Goal: Task Accomplishment & Management: Use online tool/utility

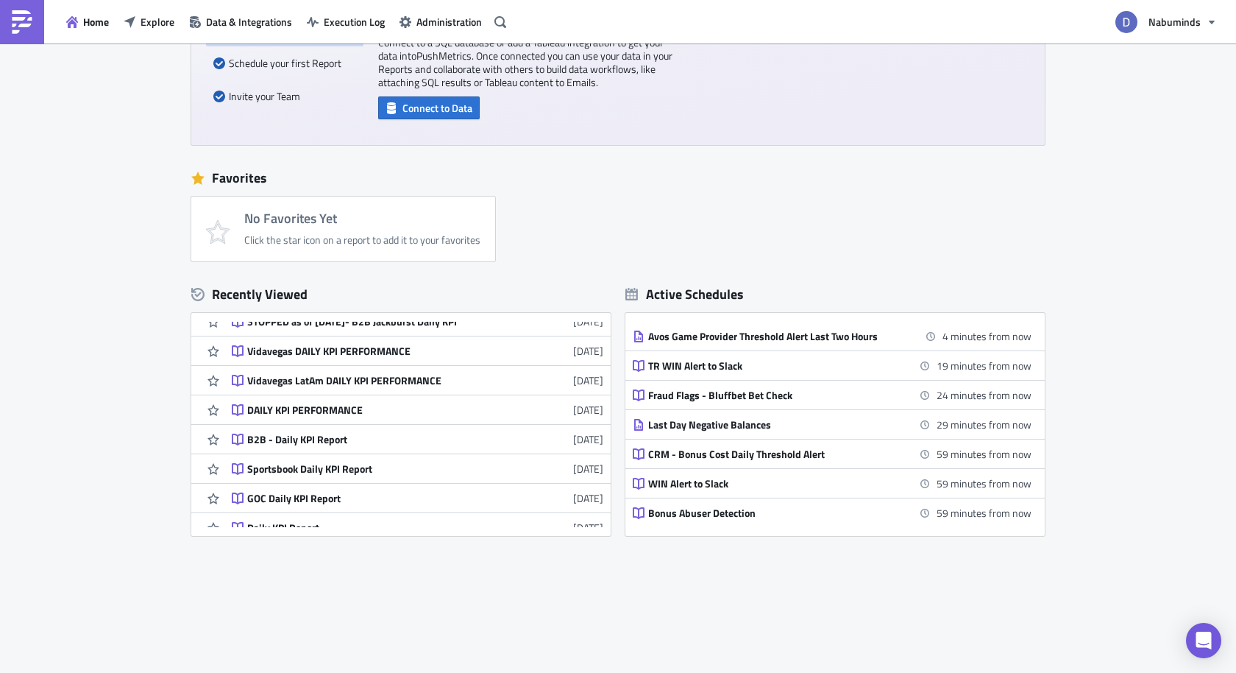
scroll to position [353, 0]
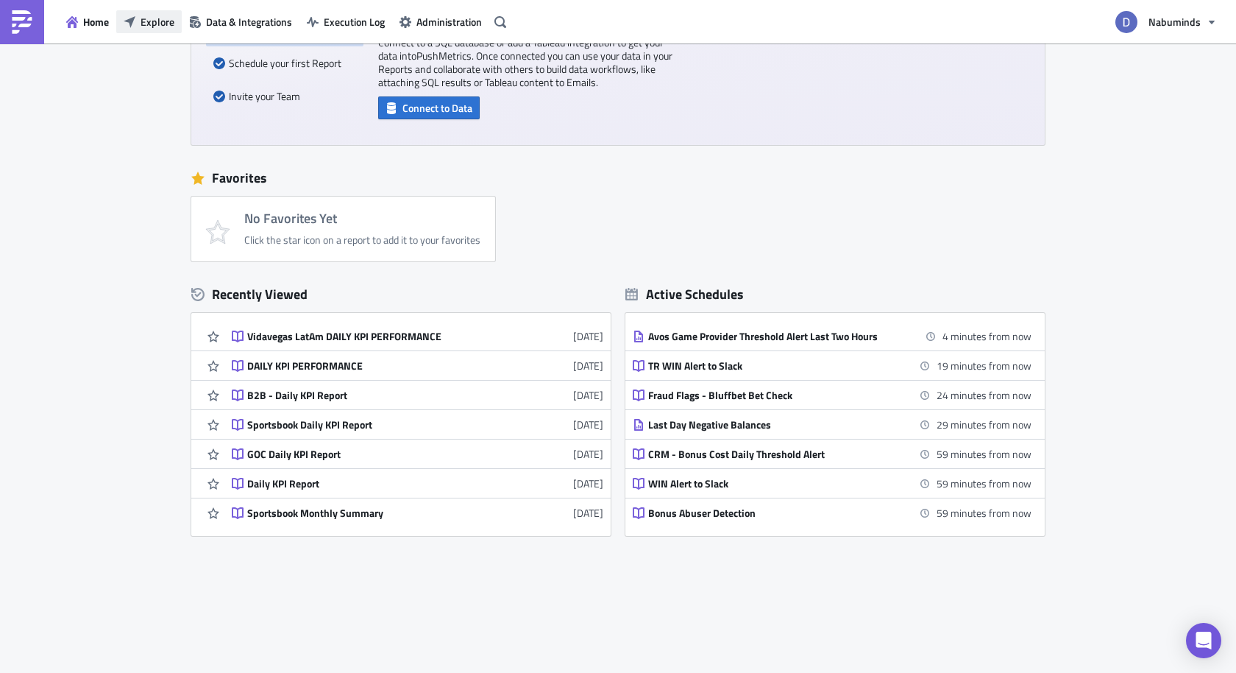
click at [157, 14] on span "Explore" at bounding box center [158, 21] width 34 height 15
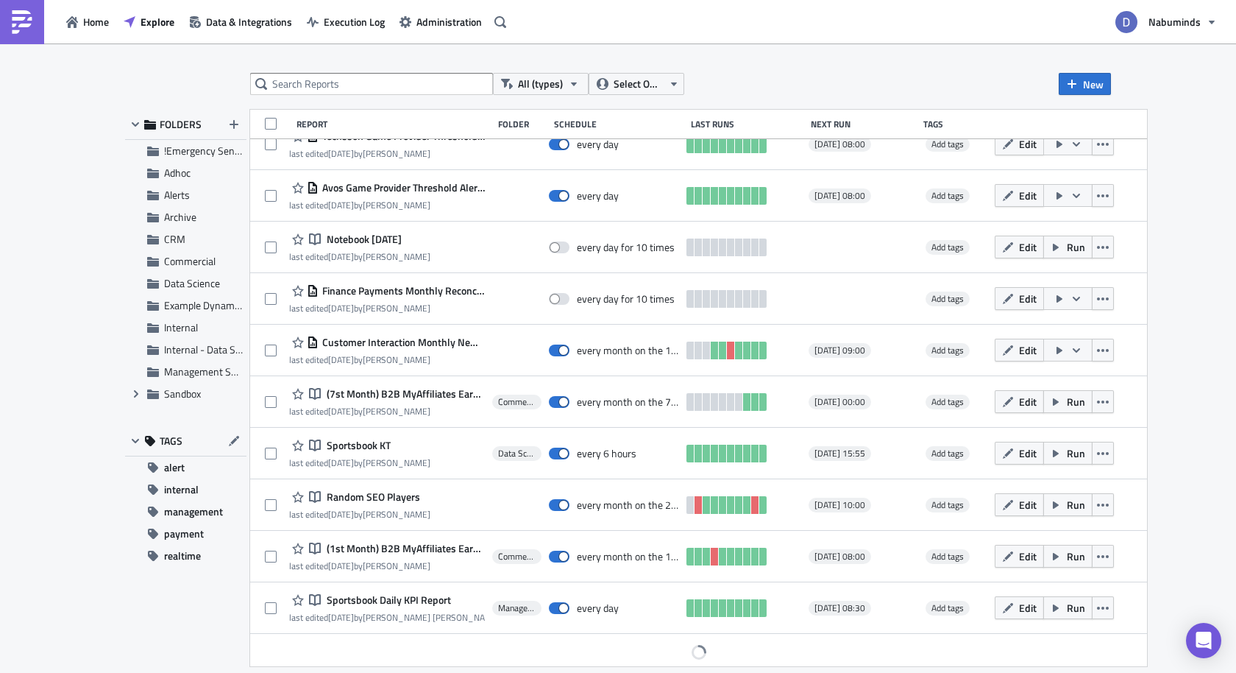
scroll to position [1055, 0]
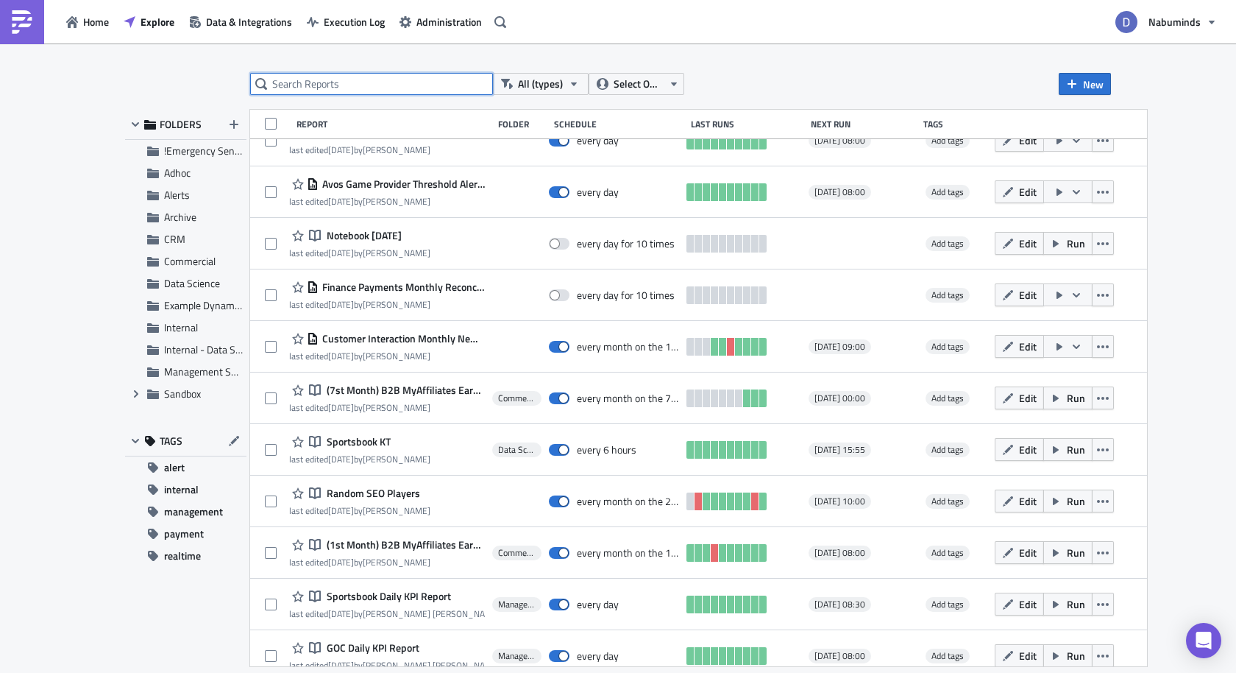
click at [328, 91] on input "text" at bounding box center [371, 84] width 243 height 22
type input "techsson"
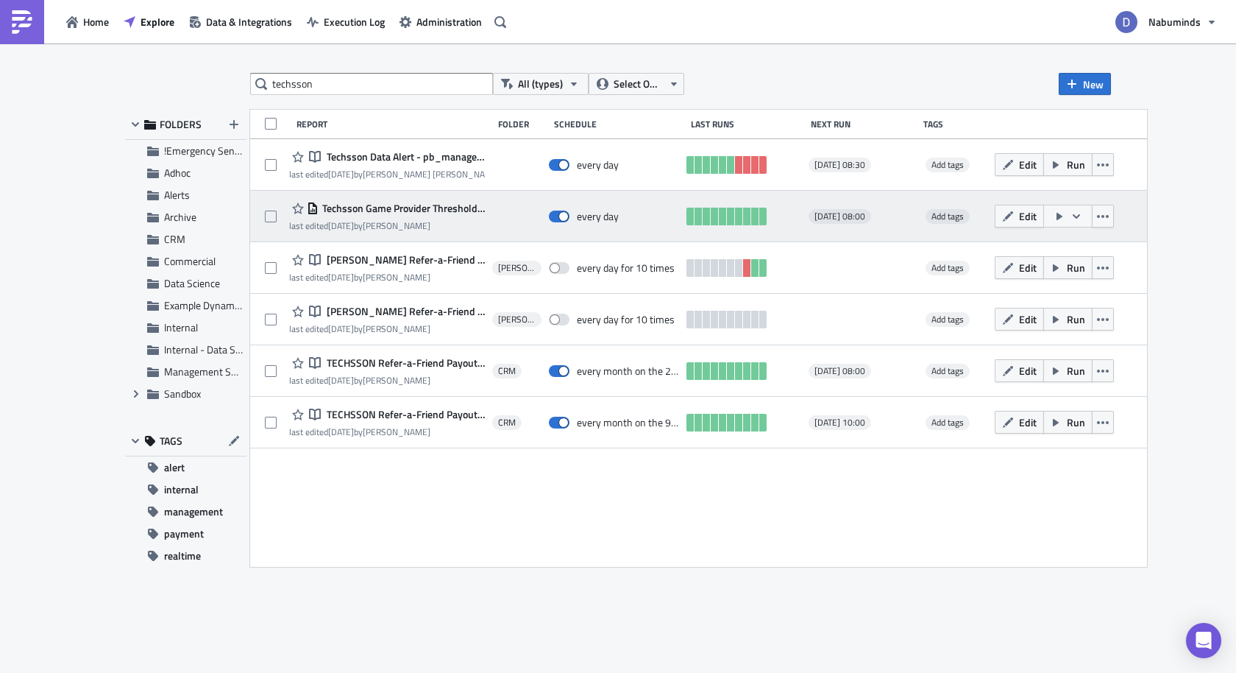
click at [462, 191] on div "Techsson Game Provider Threshold Alert Daily last edited 3 months ago by Kamid …" at bounding box center [698, 217] width 897 height 52
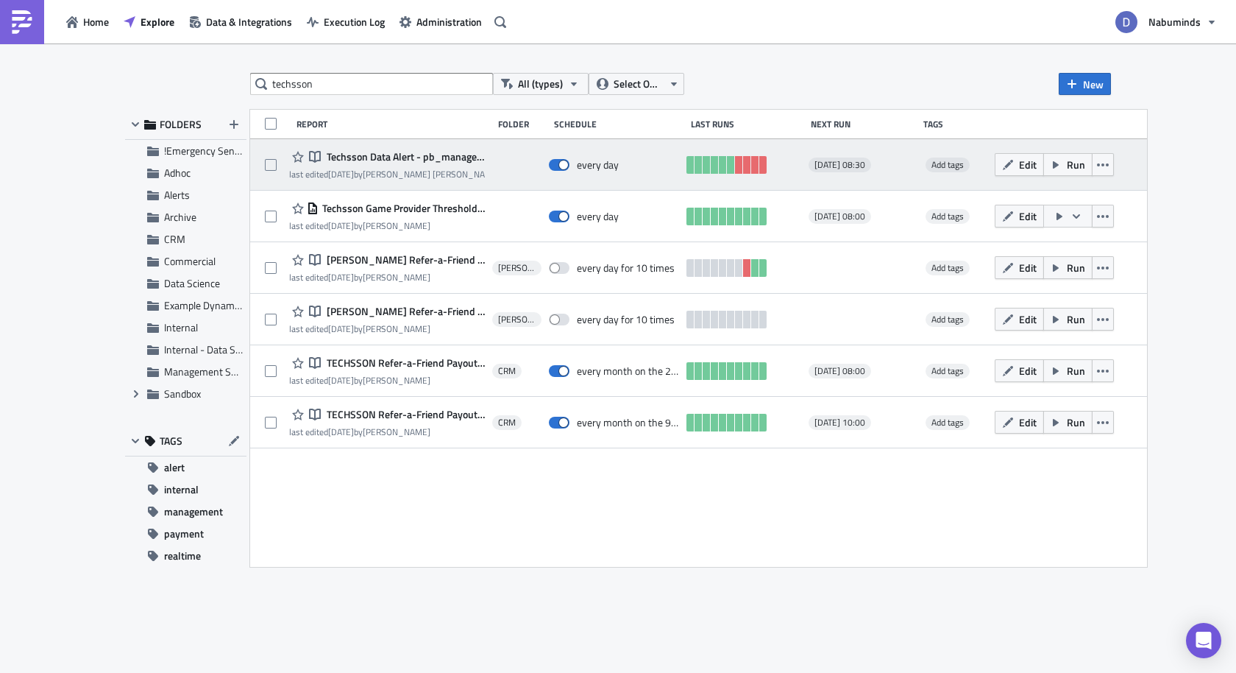
click at [457, 171] on div "last edited 4 weeks ago by Danielle Ty" at bounding box center [387, 174] width 196 height 11
click at [1022, 166] on button "Edit" at bounding box center [1019, 164] width 49 height 23
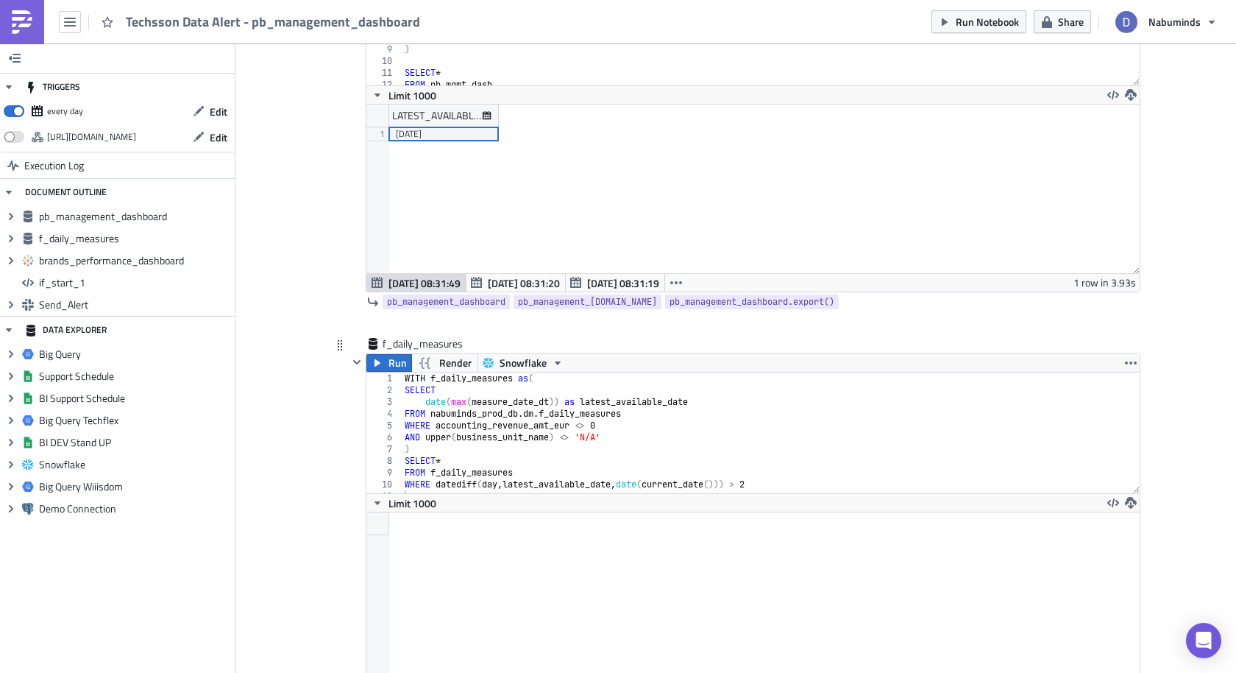
scroll to position [215, 0]
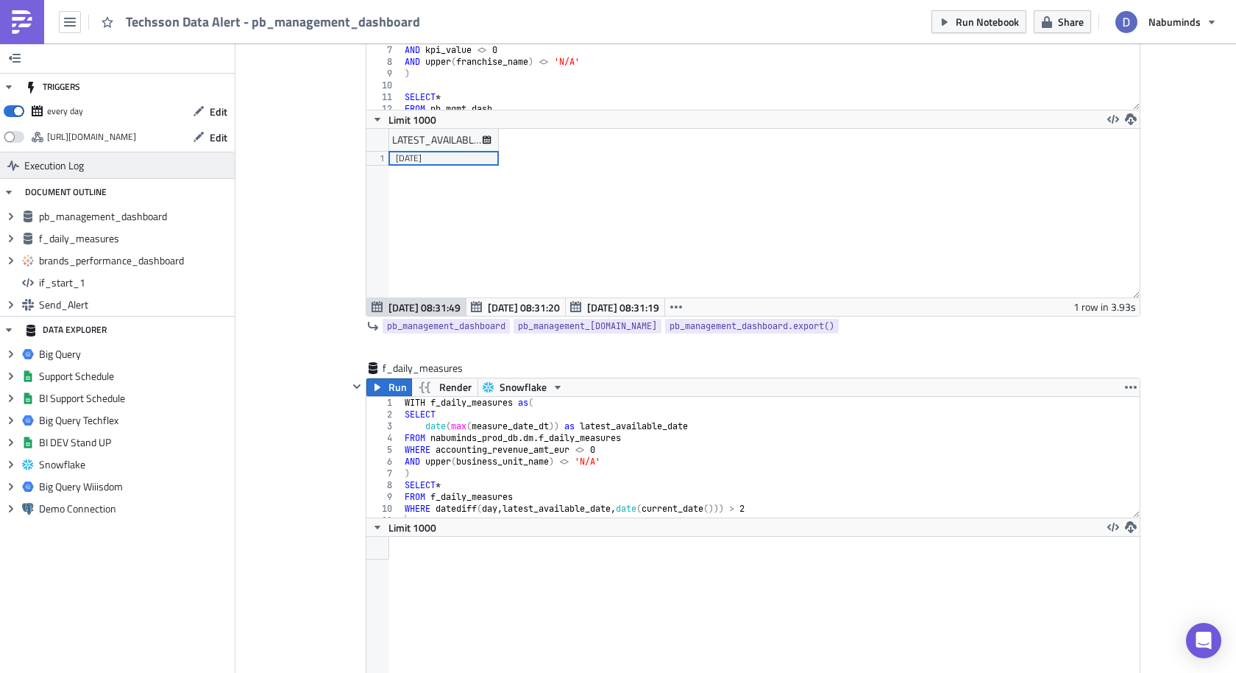
click at [160, 161] on link "Execution Log" at bounding box center [117, 165] width 235 height 26
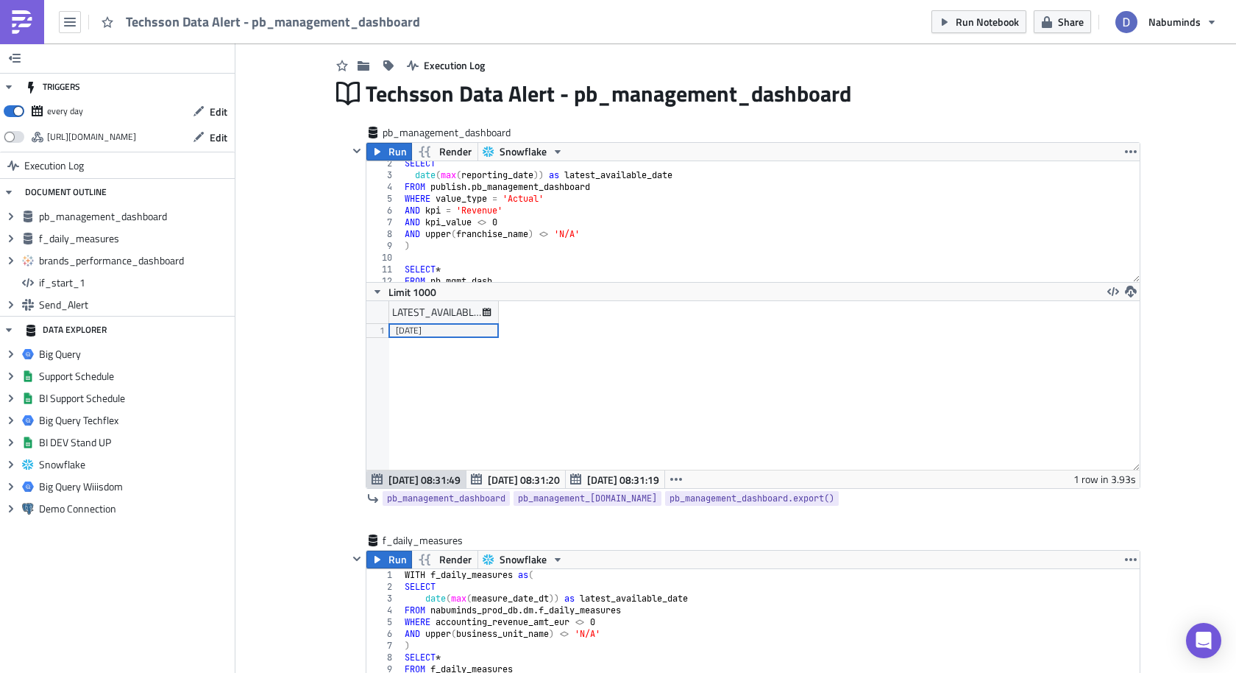
scroll to position [0, 0]
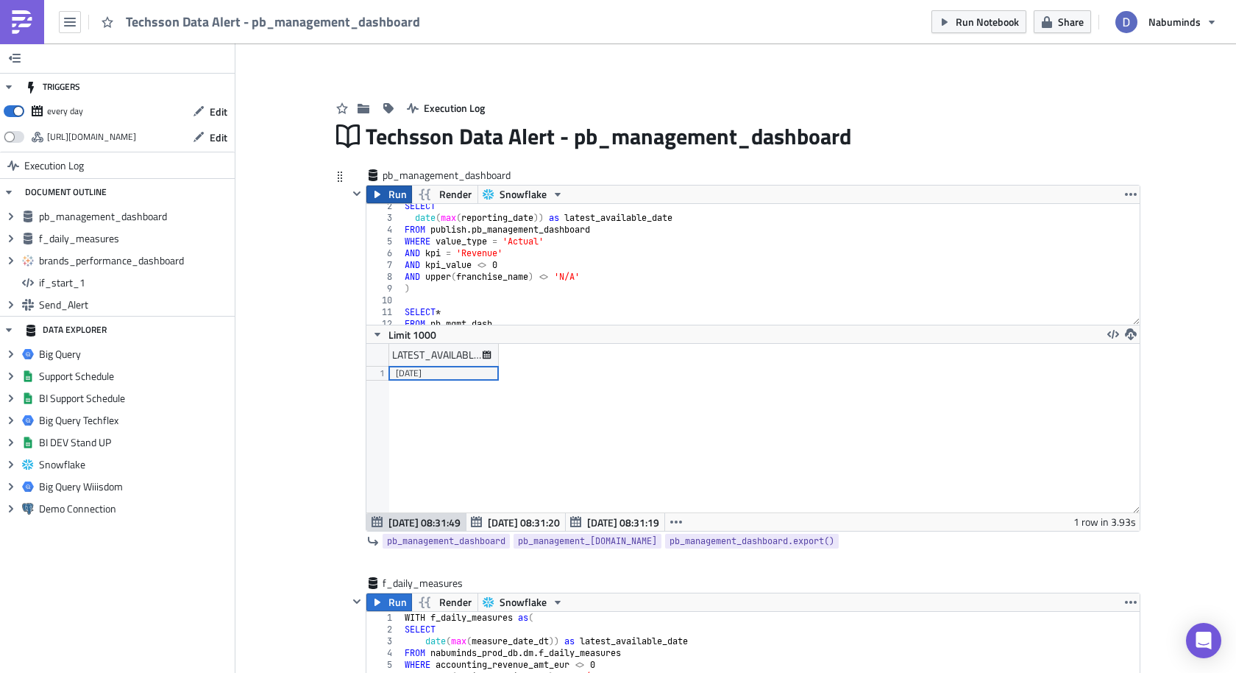
click at [374, 194] on icon "button" at bounding box center [378, 194] width 12 height 12
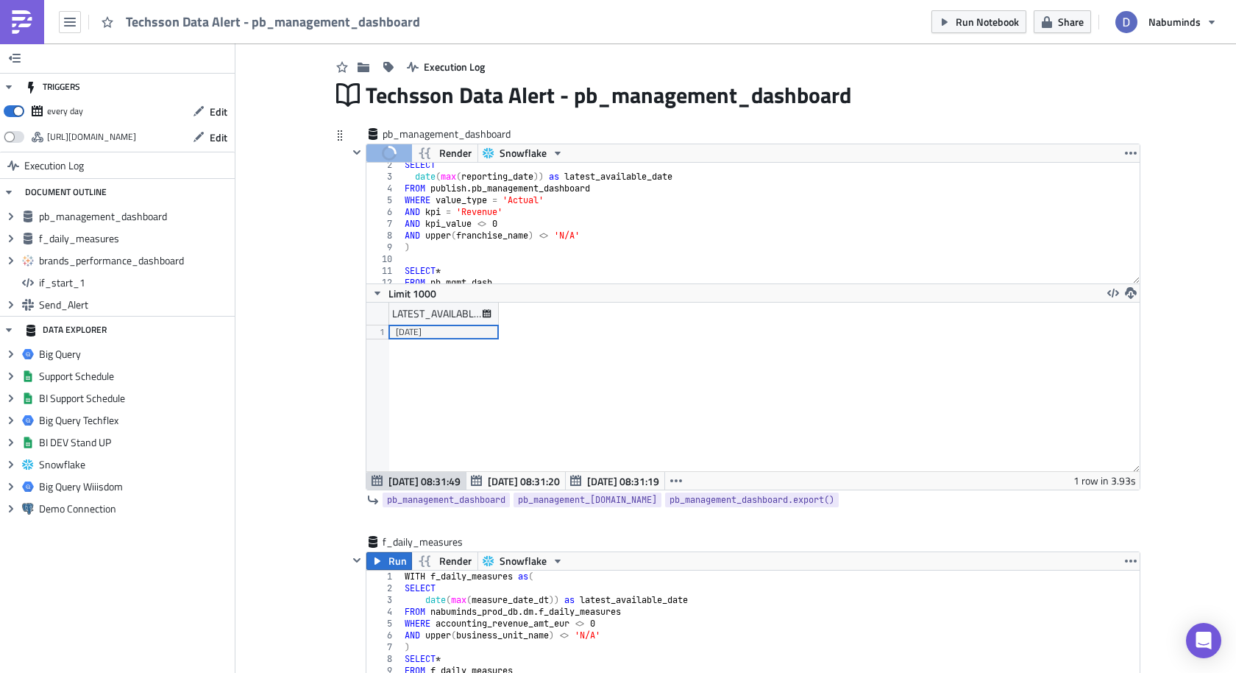
scroll to position [113, 0]
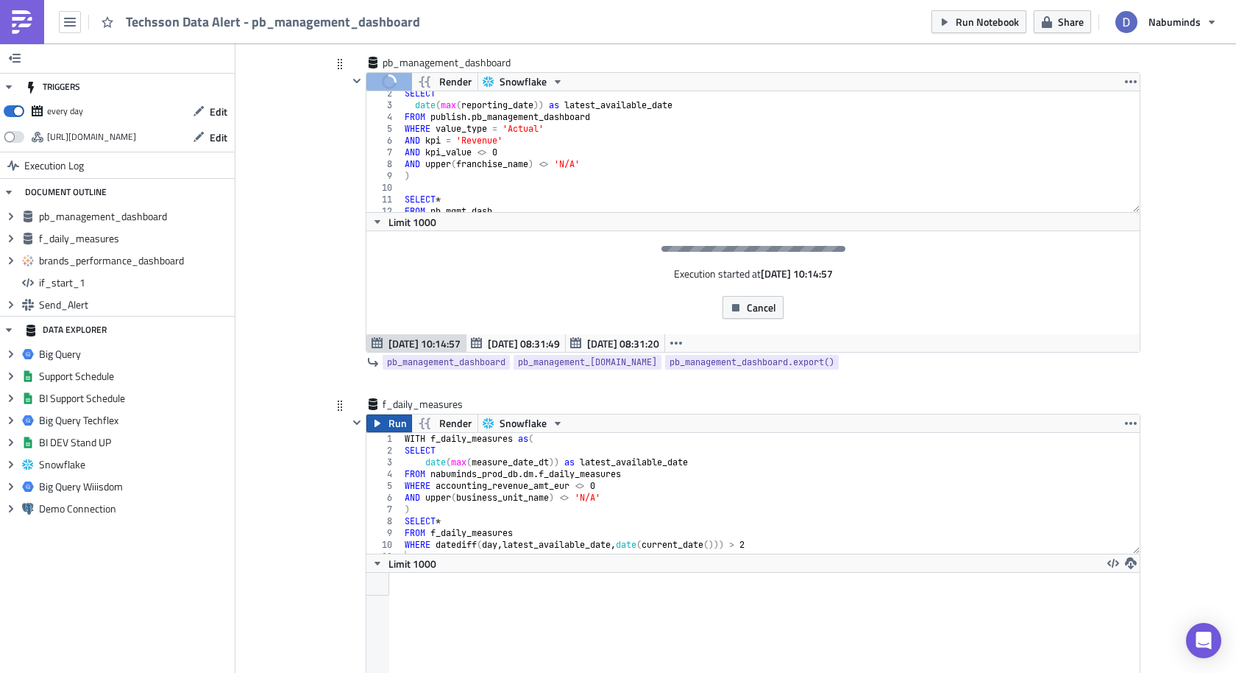
click at [395, 418] on span "Run" at bounding box center [398, 423] width 18 height 18
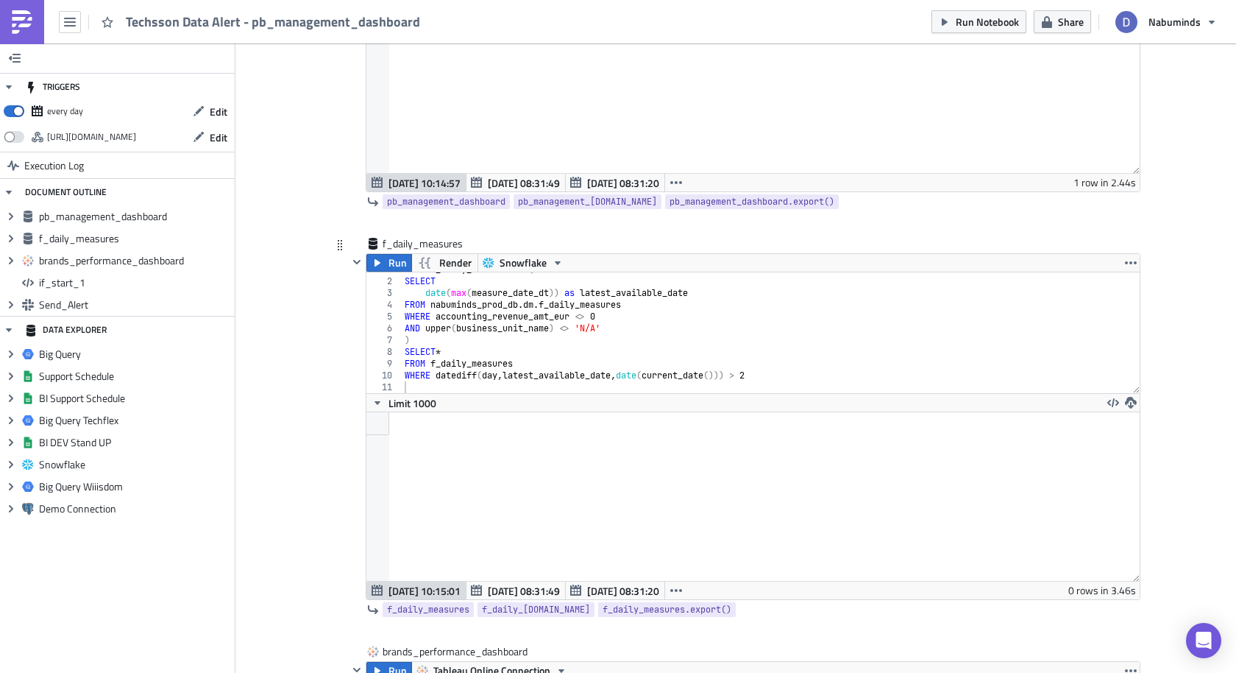
scroll to position [342, 0]
click at [648, 438] on div at bounding box center [754, 494] width 774 height 169
click at [623, 445] on div at bounding box center [754, 494] width 774 height 169
click at [538, 440] on div at bounding box center [754, 494] width 774 height 169
click at [670, 339] on div "WITH f_daily_measures as ( SELECT date ( max ( measure_date_dt )) as latest_ava…" at bounding box center [771, 333] width 739 height 144
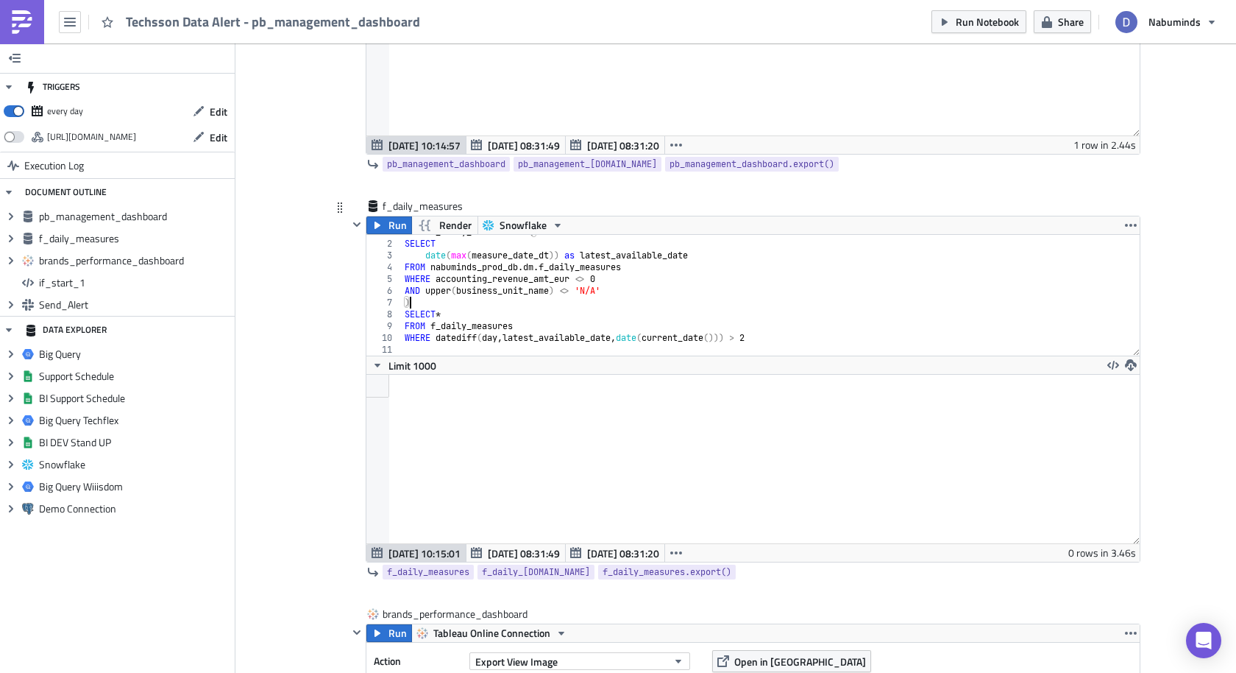
scroll to position [388, 0]
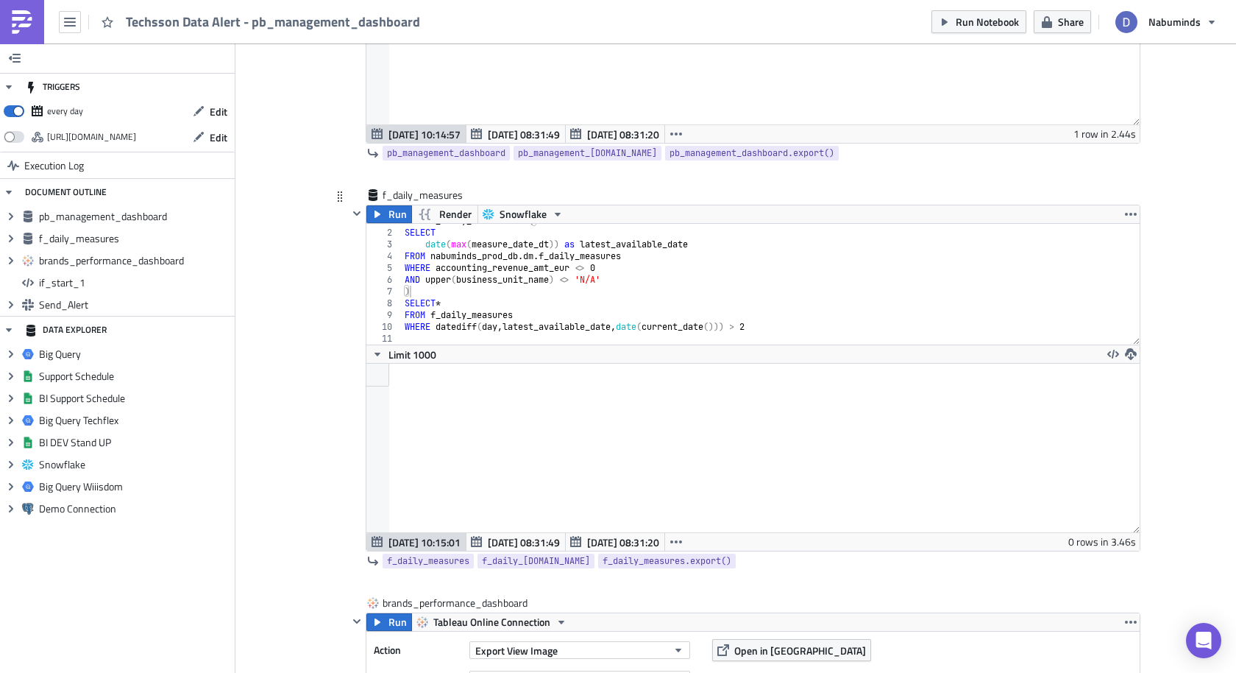
click at [608, 374] on div at bounding box center [754, 375] width 774 height 23
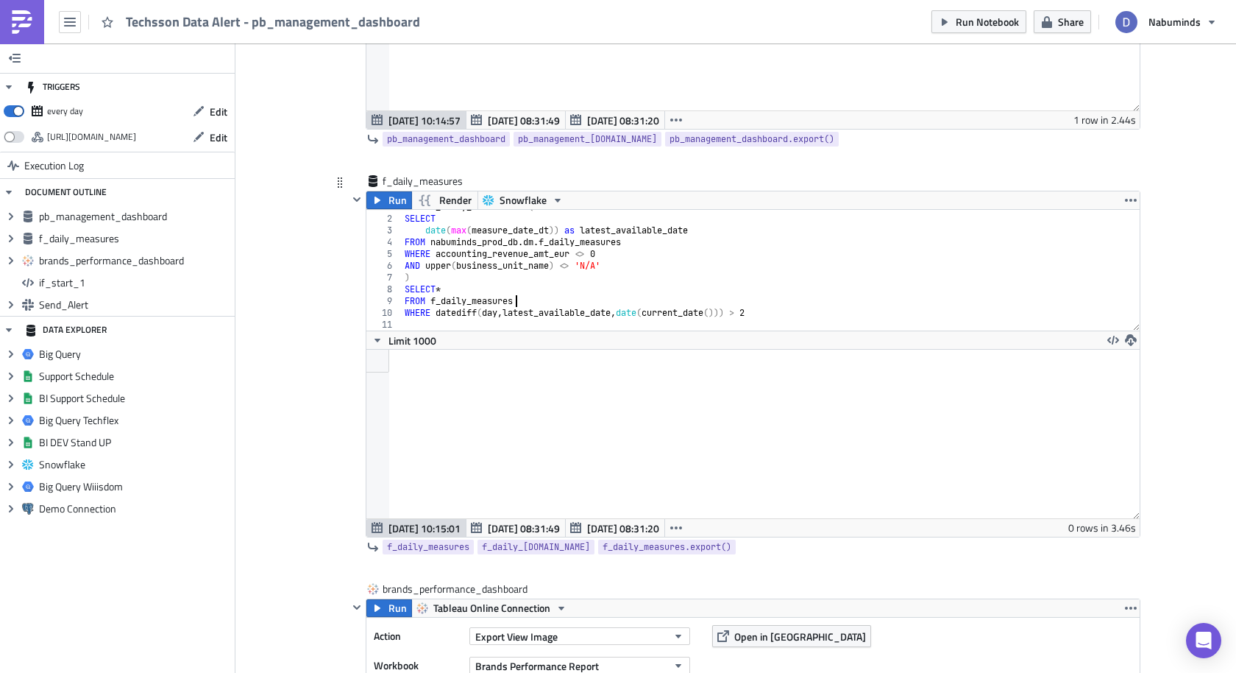
click at [650, 295] on div "WITH f_daily_measures as ( SELECT date ( max ( measure_date_dt )) as latest_ava…" at bounding box center [771, 273] width 739 height 144
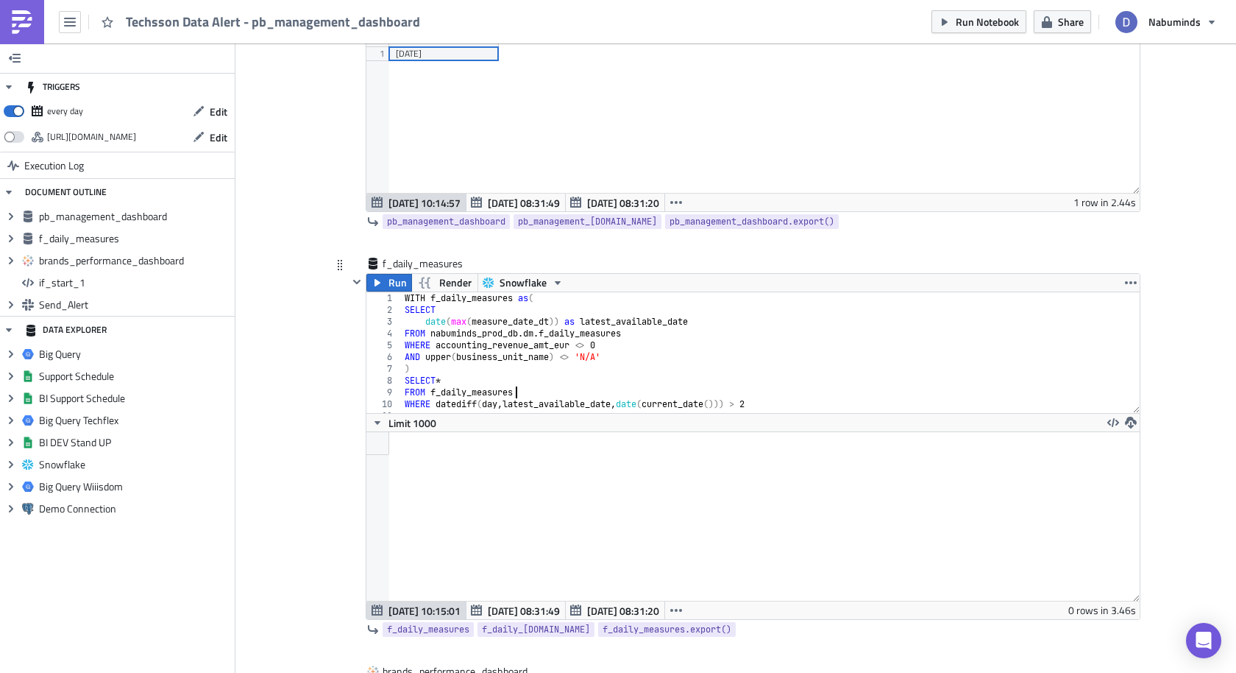
scroll to position [342, 0]
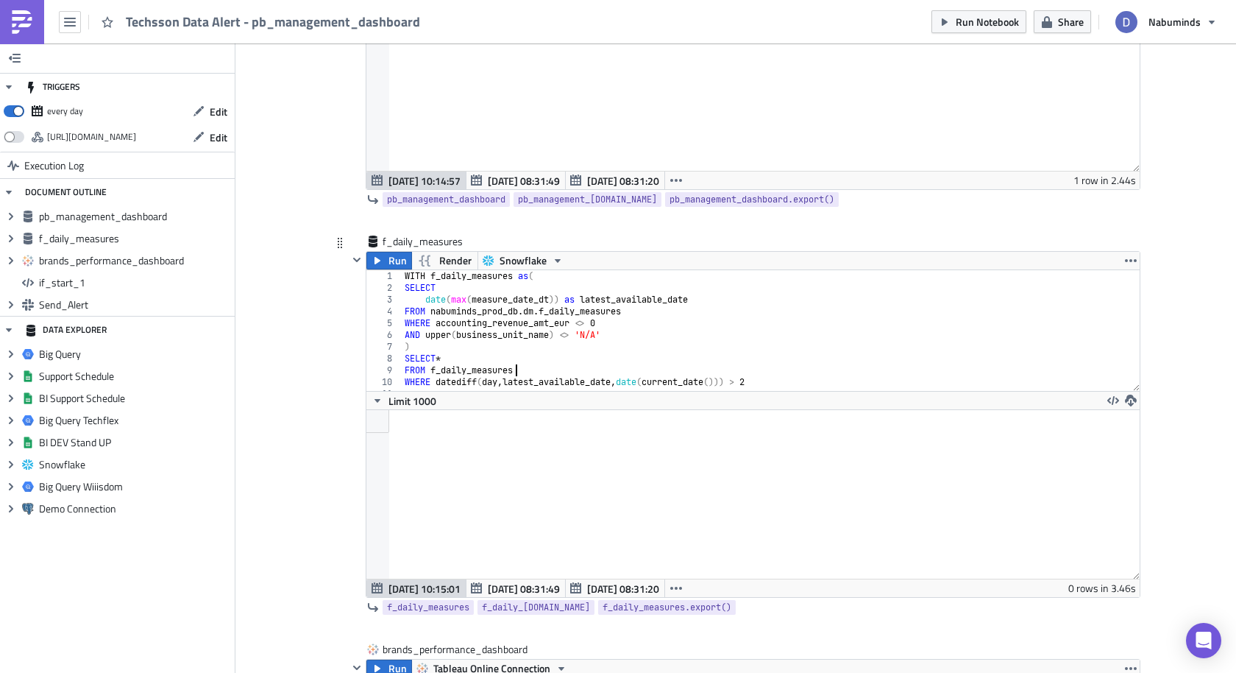
click at [597, 322] on div "WITH f_daily_measures as ( SELECT date ( max ( measure_date_dt )) as latest_ava…" at bounding box center [771, 342] width 739 height 144
click at [402, 379] on div "WITH f_daily_measures as ( SELECT date ( max ( measure_date_dt )) as latest_ava…" at bounding box center [771, 342] width 739 height 144
type textarea "-- WHERE datediff(day, latest_available_date, date(current_date())) > 2"
click at [387, 263] on button "Run" at bounding box center [390, 261] width 46 height 18
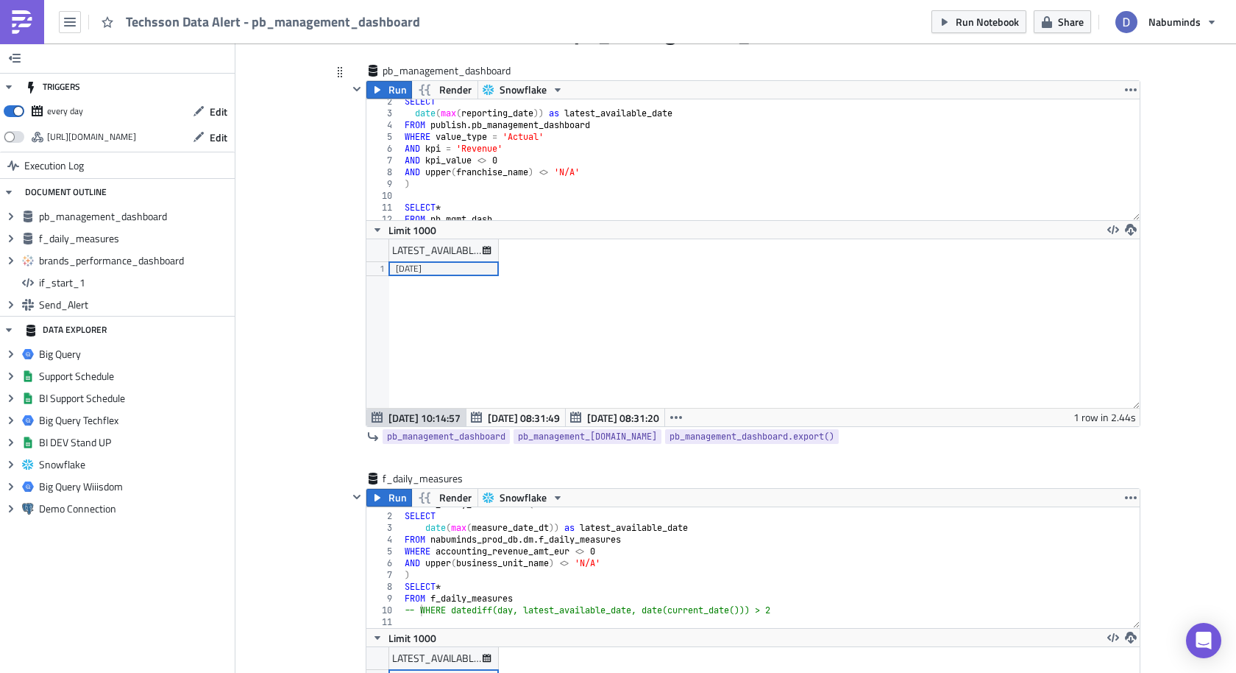
scroll to position [113, 0]
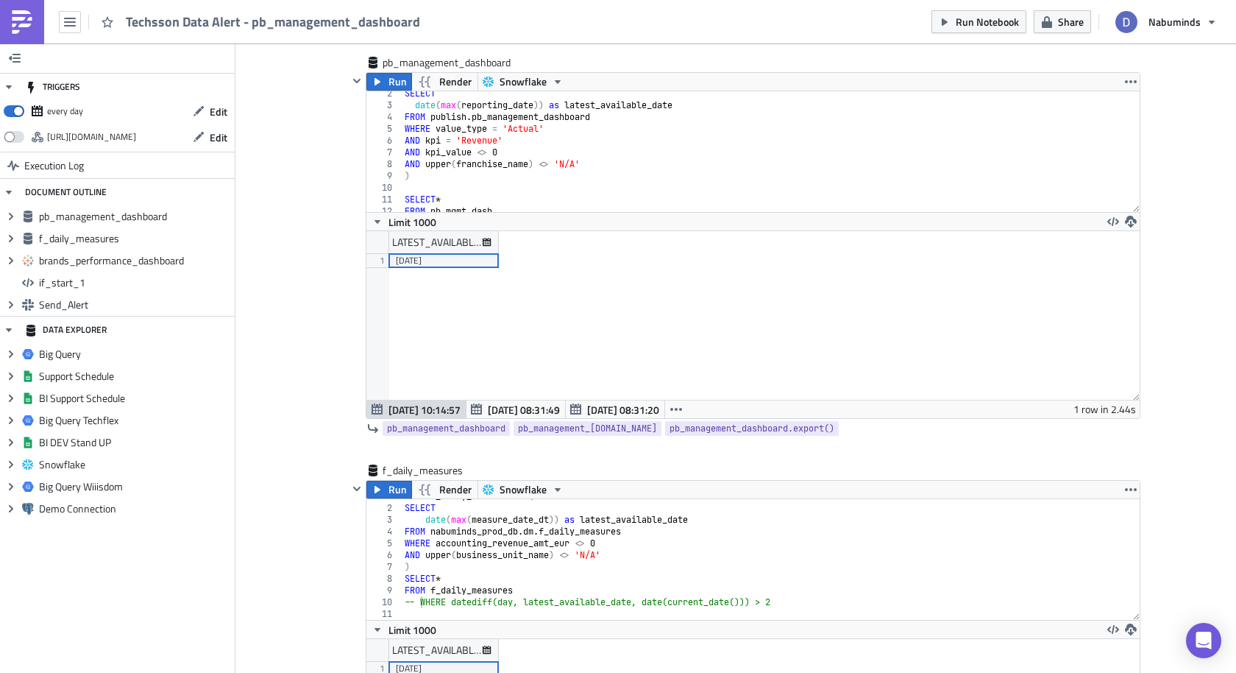
click at [233, 58] on div "TRIGGERS every day Edit https://pushmetrics.io/api/v1/report/6RljO9Wo9K/webhook…" at bounding box center [118, 357] width 236 height 629
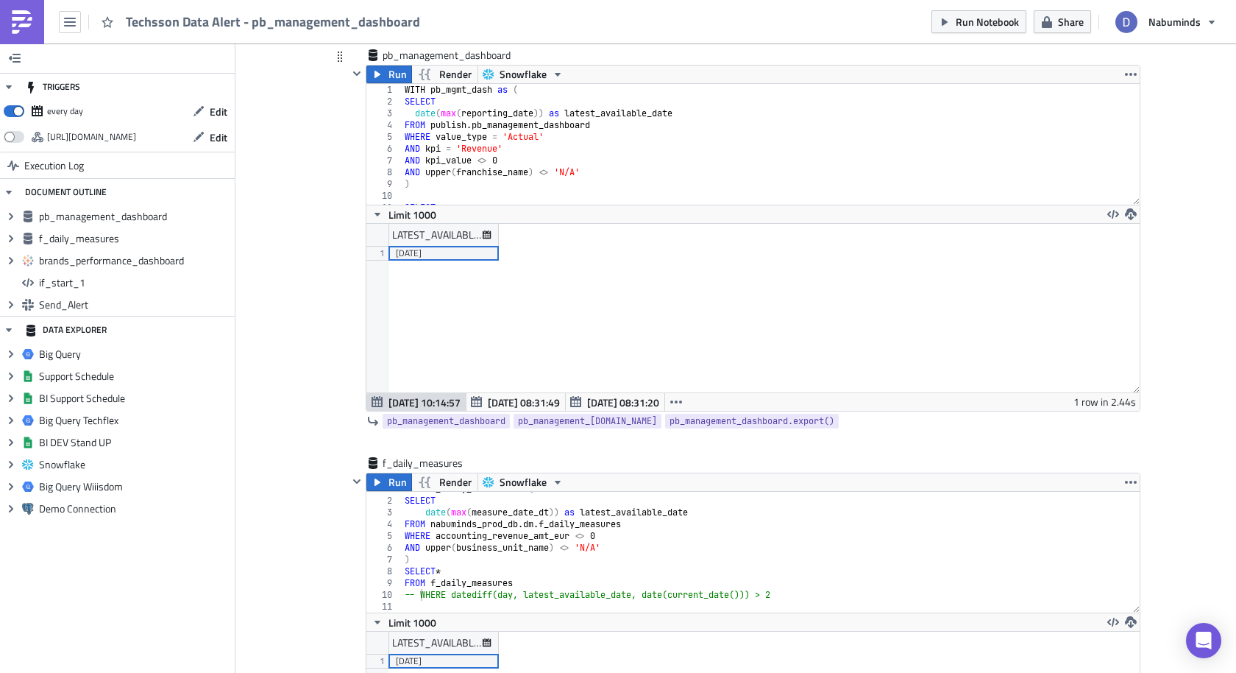
scroll to position [98, 0]
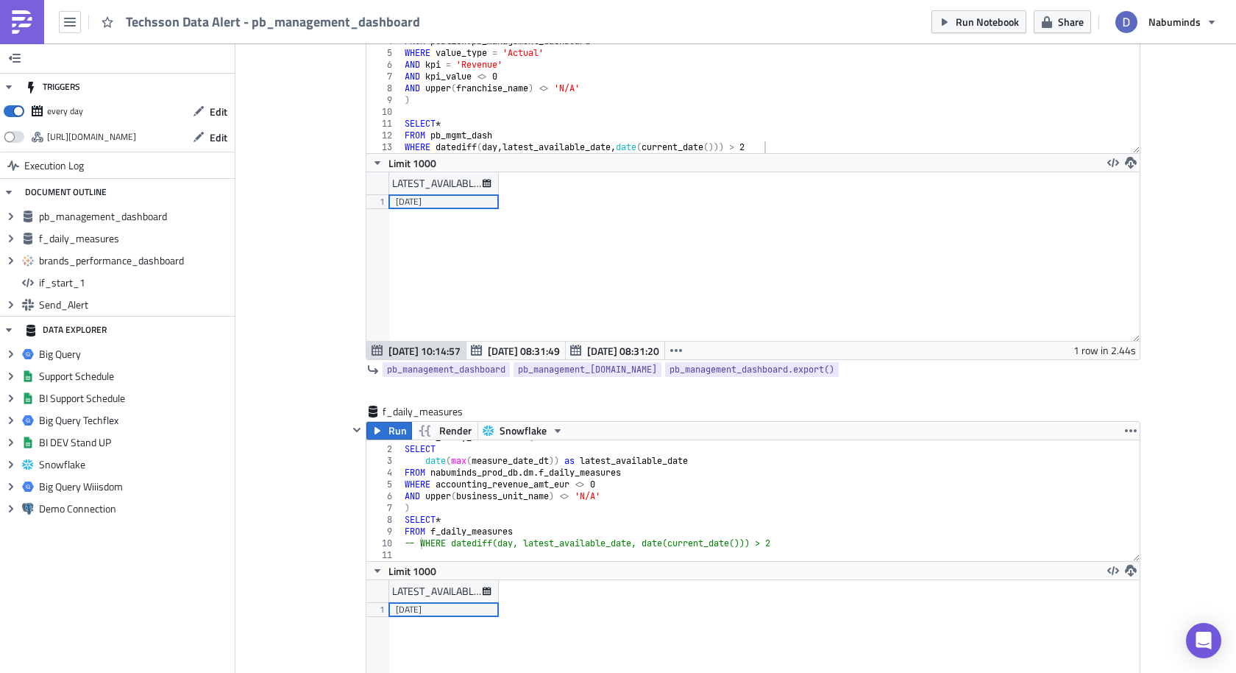
scroll to position [194, 0]
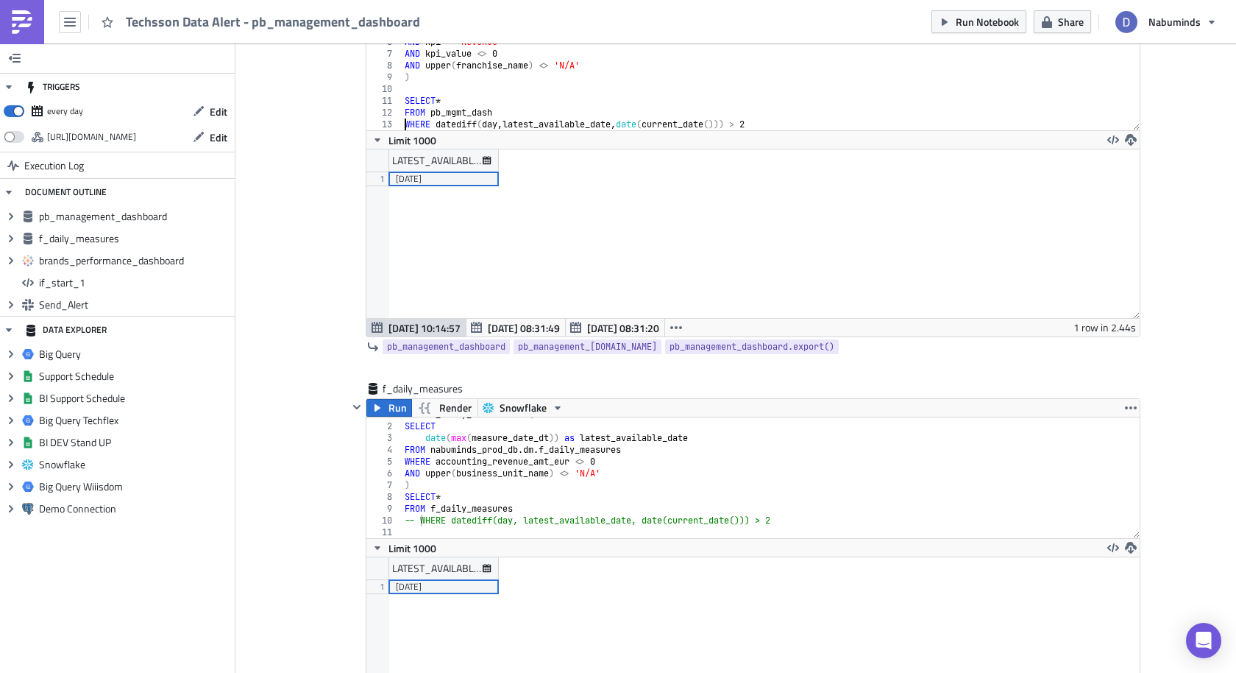
click at [404, 124] on div "date ( max ( reporting_date )) as latest_available_date FROM publish . pb_manag…" at bounding box center [771, 73] width 739 height 144
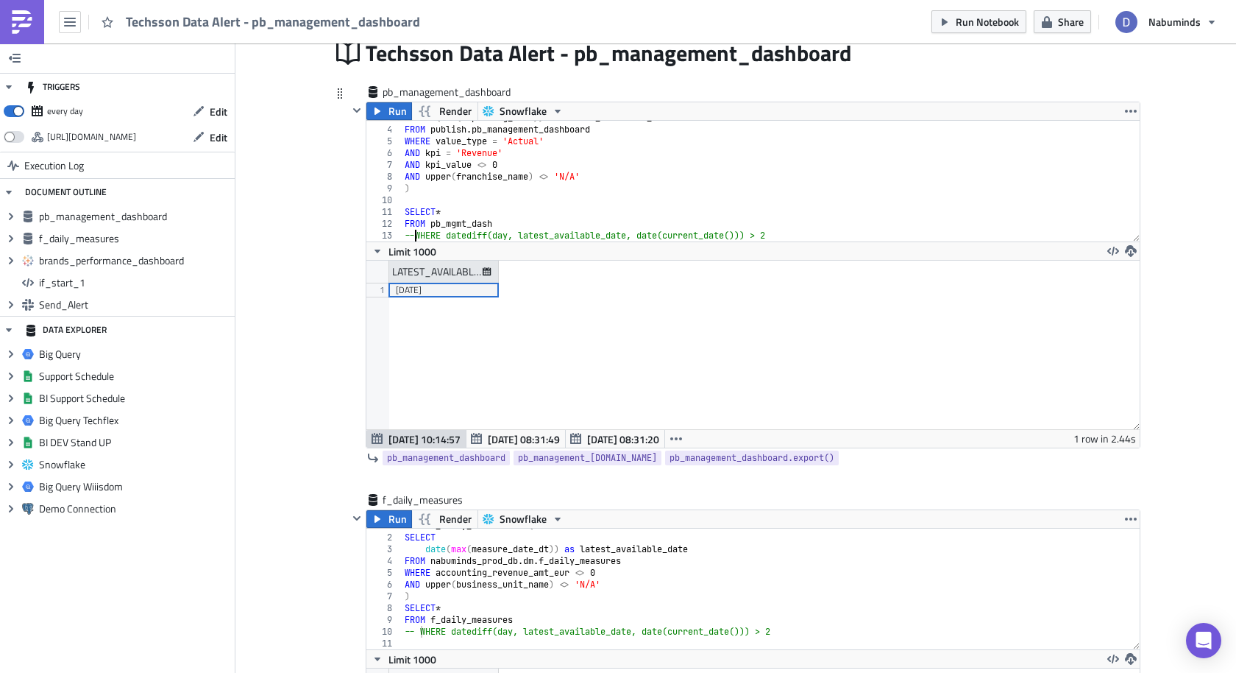
scroll to position [0, 0]
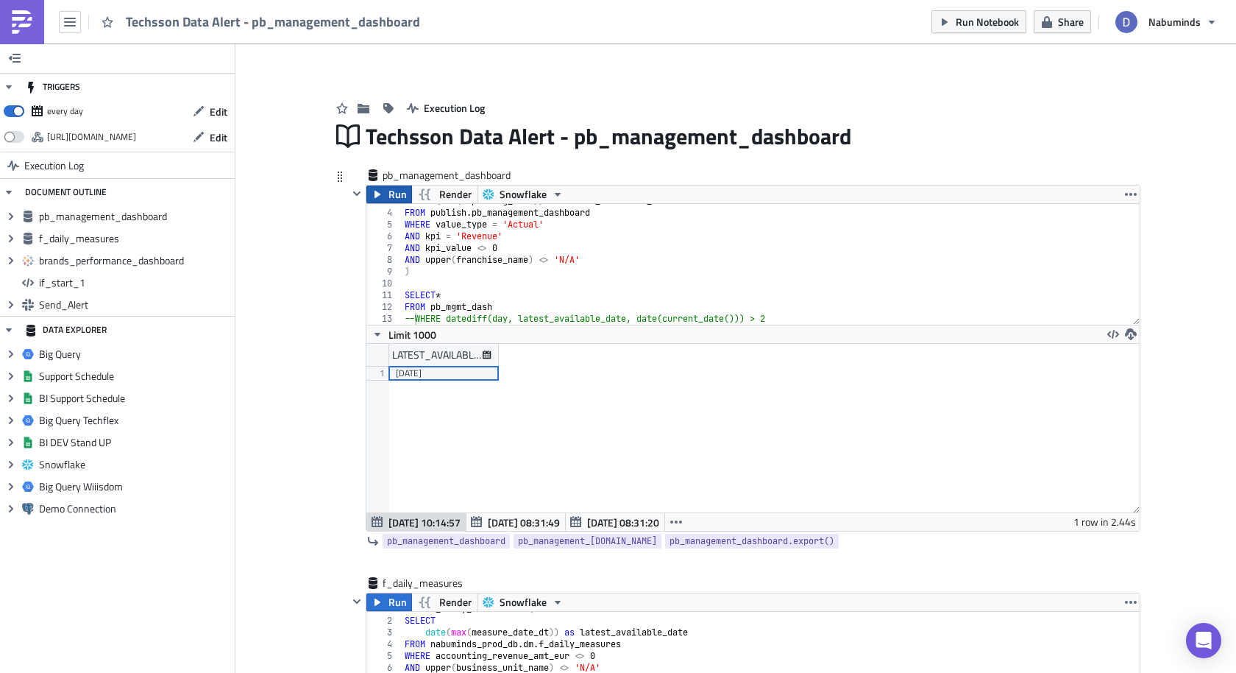
click at [386, 196] on button "Run" at bounding box center [390, 194] width 46 height 18
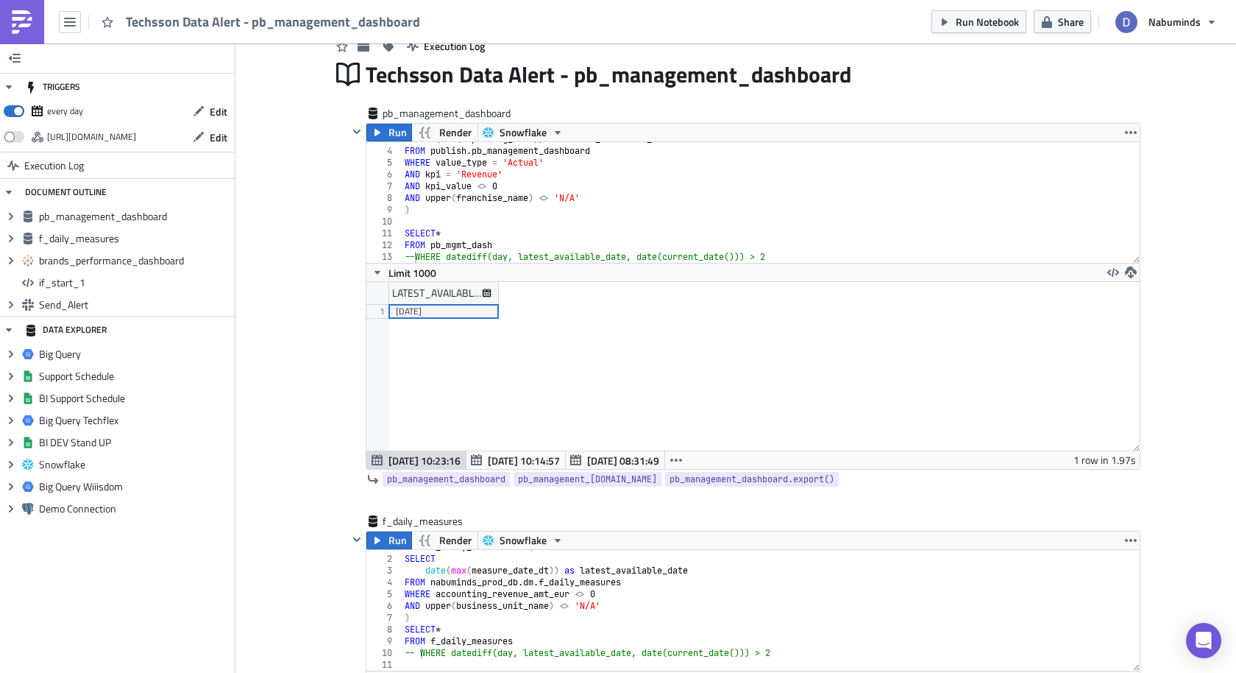
scroll to position [168, 774]
click at [408, 250] on div "date ( max ( reporting_date )) as latest_available_date FROM publish . pb_manag…" at bounding box center [771, 205] width 739 height 144
click at [415, 255] on div "date ( max ( reporting_date )) as latest_available_date FROM publish . pb_manag…" at bounding box center [771, 205] width 739 height 144
type textarea "WHERE datediff(day, latest_available_date, date(current_date())) > 2"
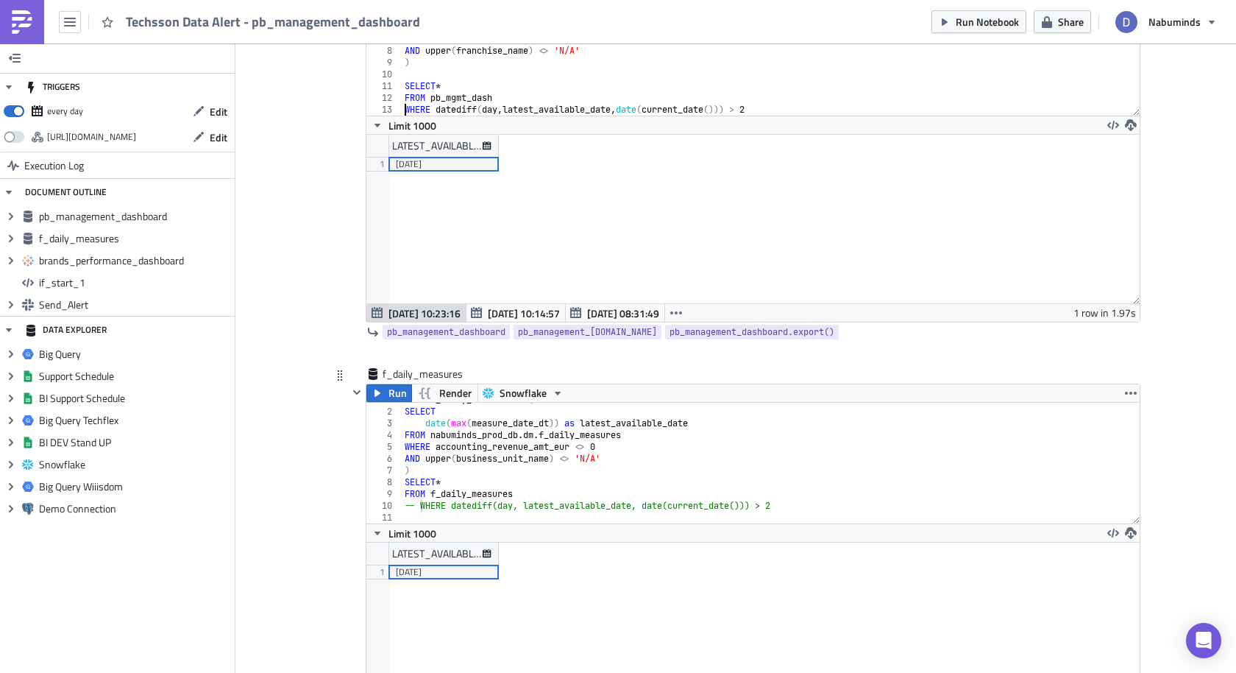
scroll to position [211, 0]
click at [420, 502] on div "WITH f_daily_measures as ( SELECT date ( max ( measure_date_dt )) as latest_ava…" at bounding box center [771, 464] width 739 height 144
type textarea "WHERE datediff(day, latest_available_date, date(current_date())) > 2"
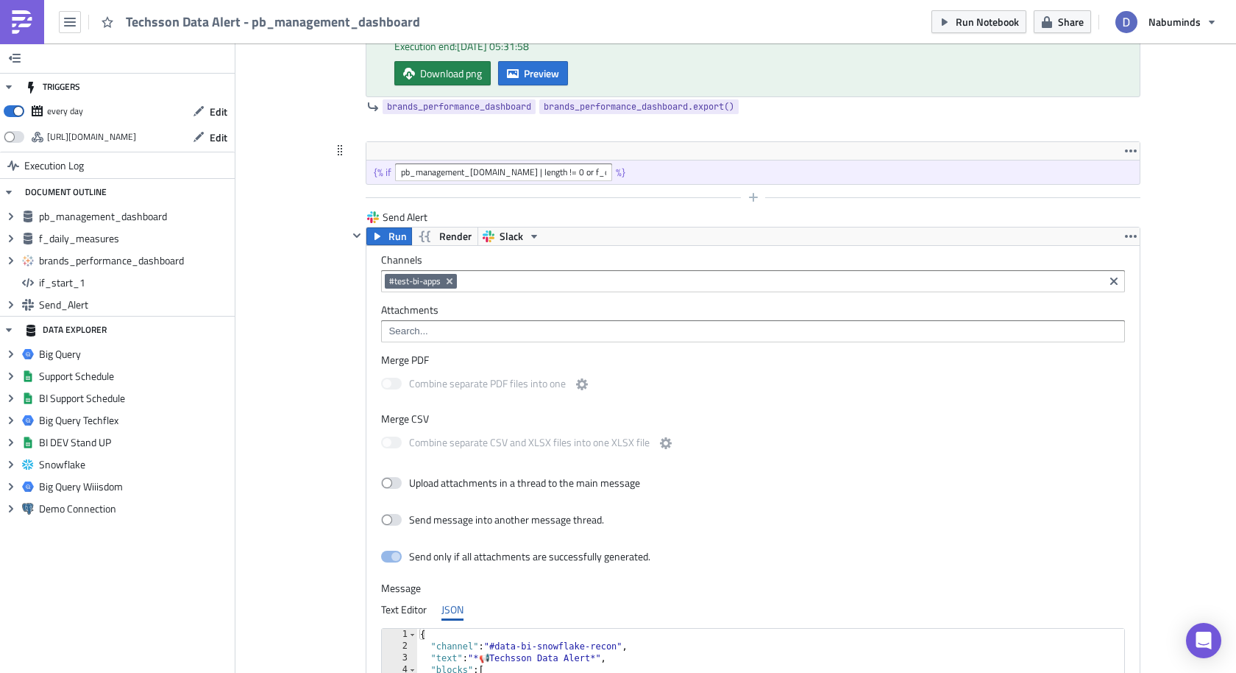
scroll to position [1161, 0]
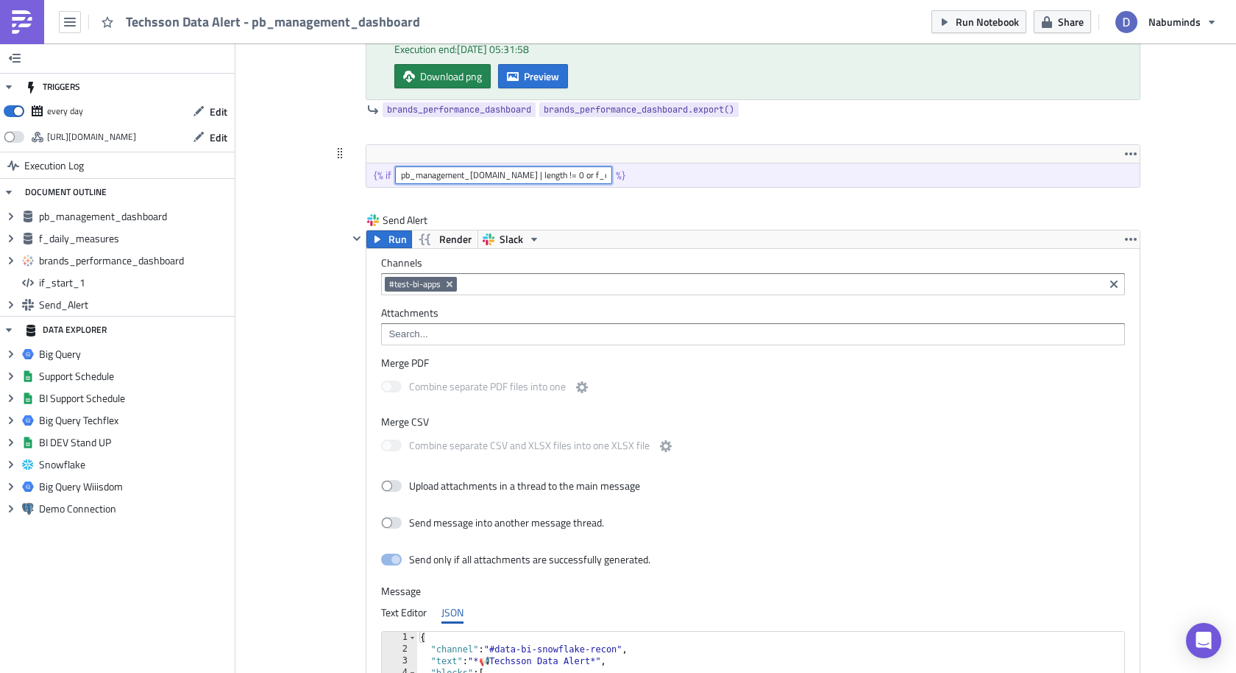
click at [510, 174] on input "pb_management_[DOMAIN_NAME] | length != 0 or f_daily_[DOMAIN_NAME] | length != 0" at bounding box center [503, 175] width 217 height 18
click at [648, 169] on div "{% if pb_management_dashboard.data | length != 0 or f_daily_measures.data | len…" at bounding box center [754, 175] width 774 height 24
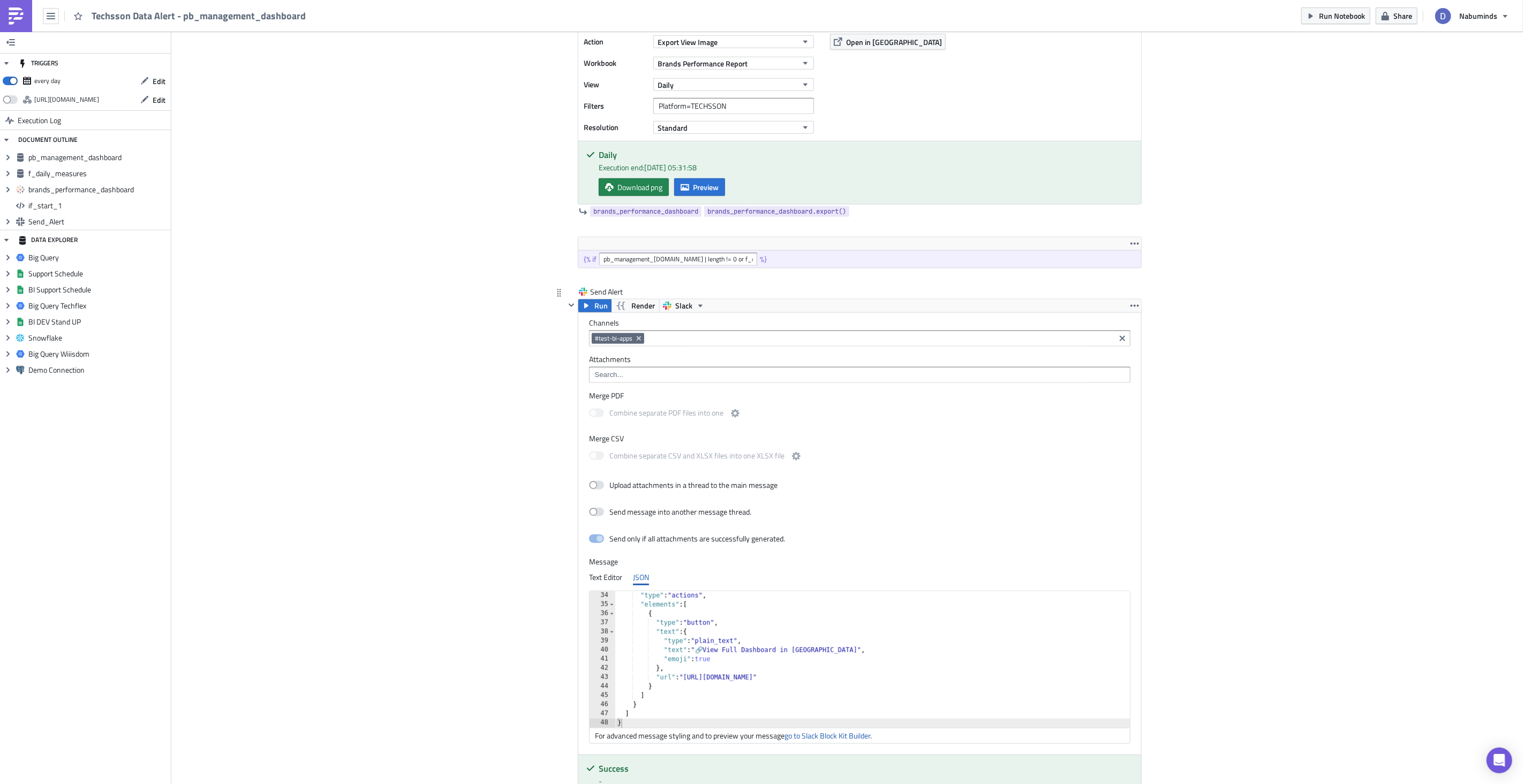
scroll to position [715, 0]
click at [591, 308] on icon "button" at bounding box center [586, 304] width 9 height 9
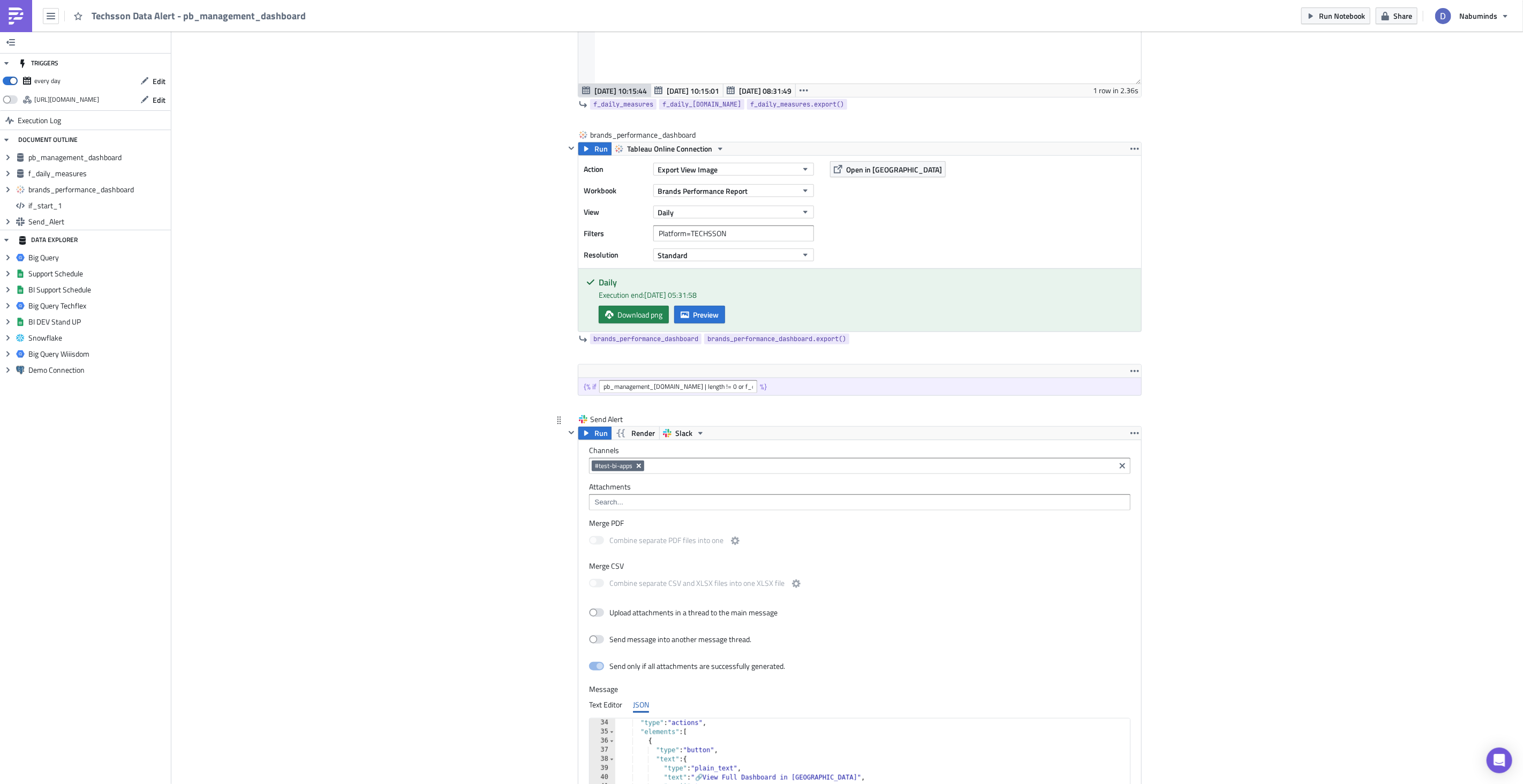
scroll to position [585, 0]
click at [640, 466] on icon "Remove Tag" at bounding box center [639, 466] width 4 height 4
click at [644, 489] on div "#data-bi-snowflake-recon" at bounding box center [638, 500] width 84 height 11
click at [899, 489] on div "Add Image Execution Log Techsson Data Alert - pb_management_dashboard pb_manage…" at bounding box center [848, 272] width 1352 height 1655
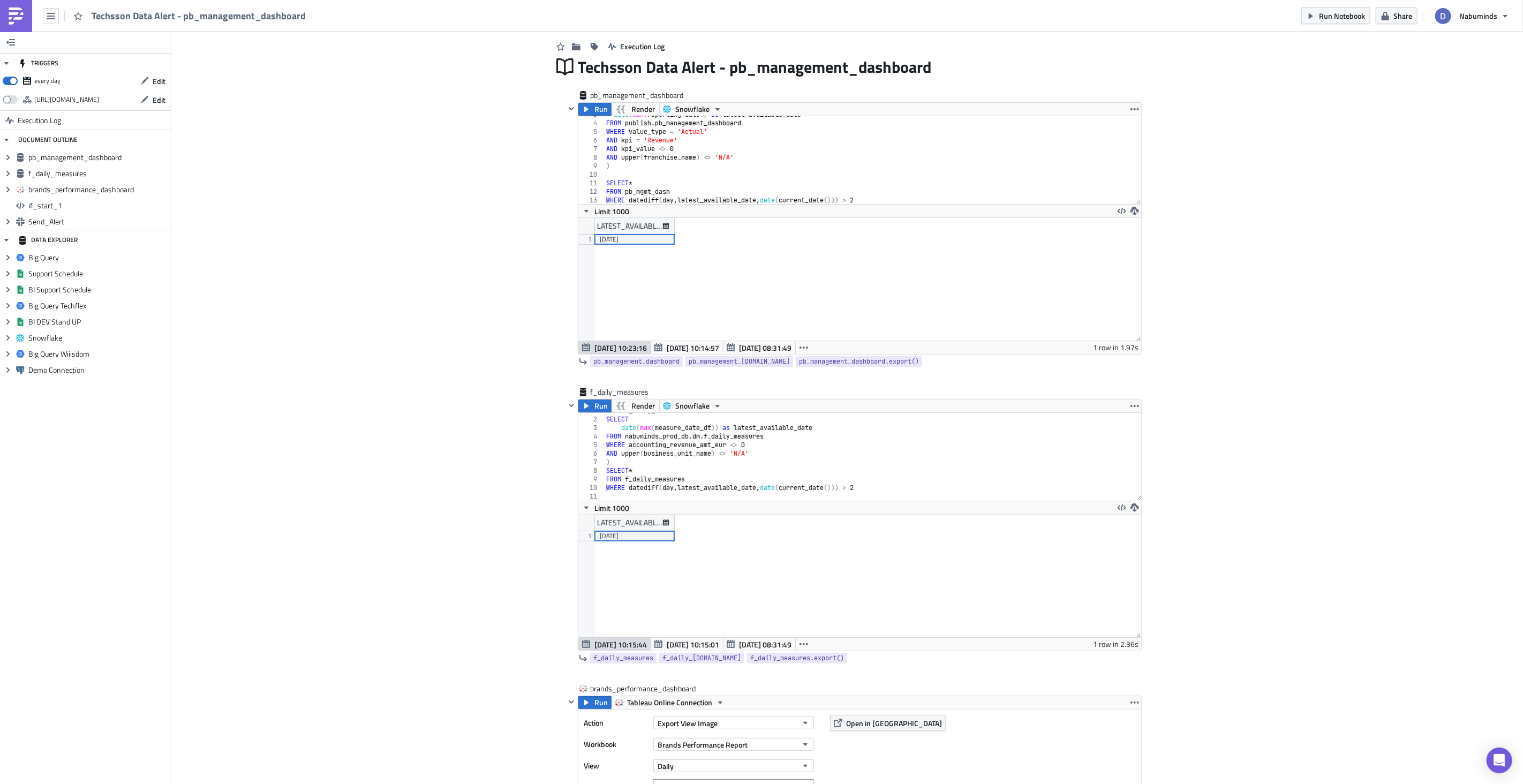
scroll to position [33, 0]
click at [899, 21] on button "Run Notebook" at bounding box center [1336, 15] width 69 height 17
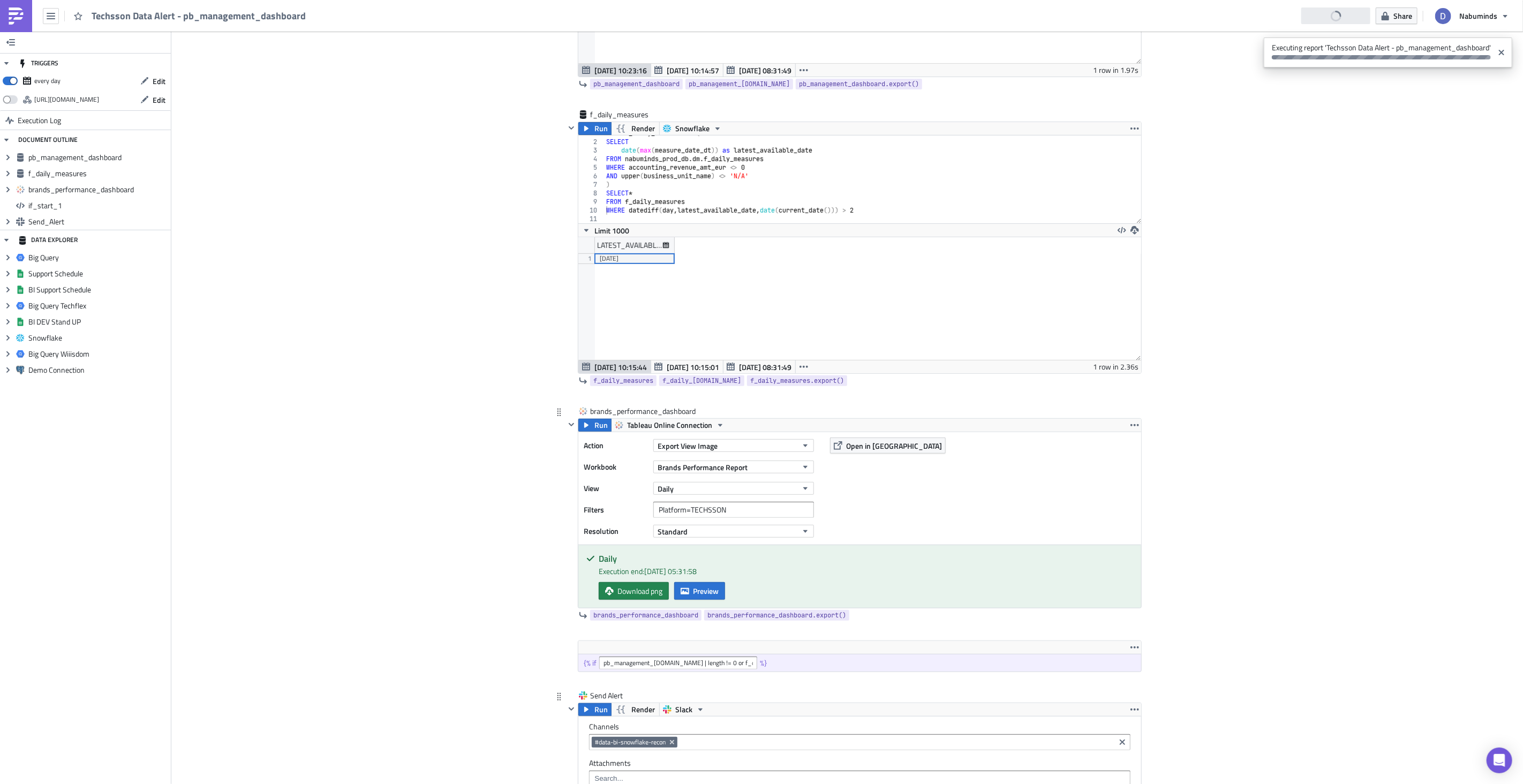
scroll to position [313, 0]
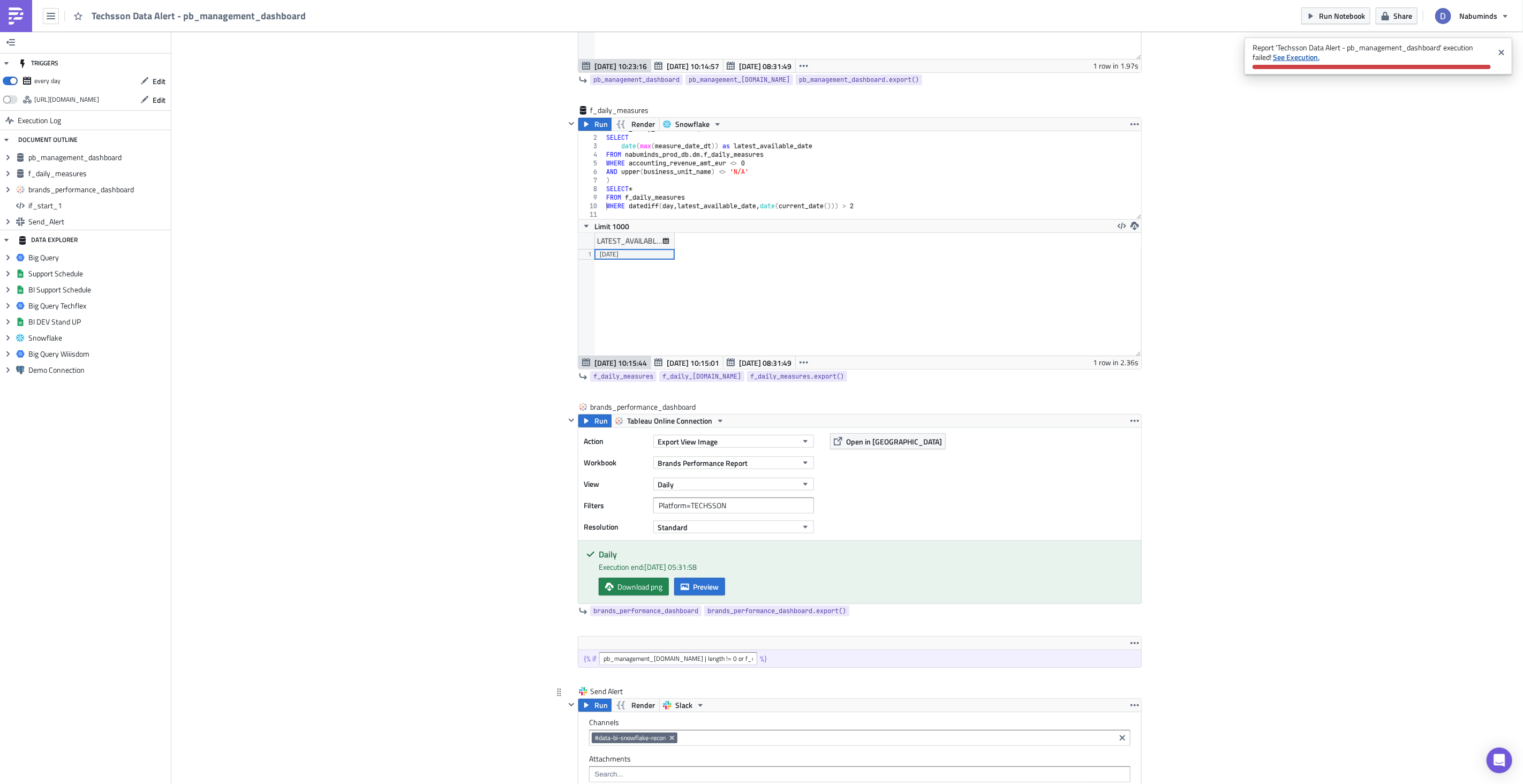
click at [899, 57] on strong "See Execution." at bounding box center [1296, 57] width 47 height 11
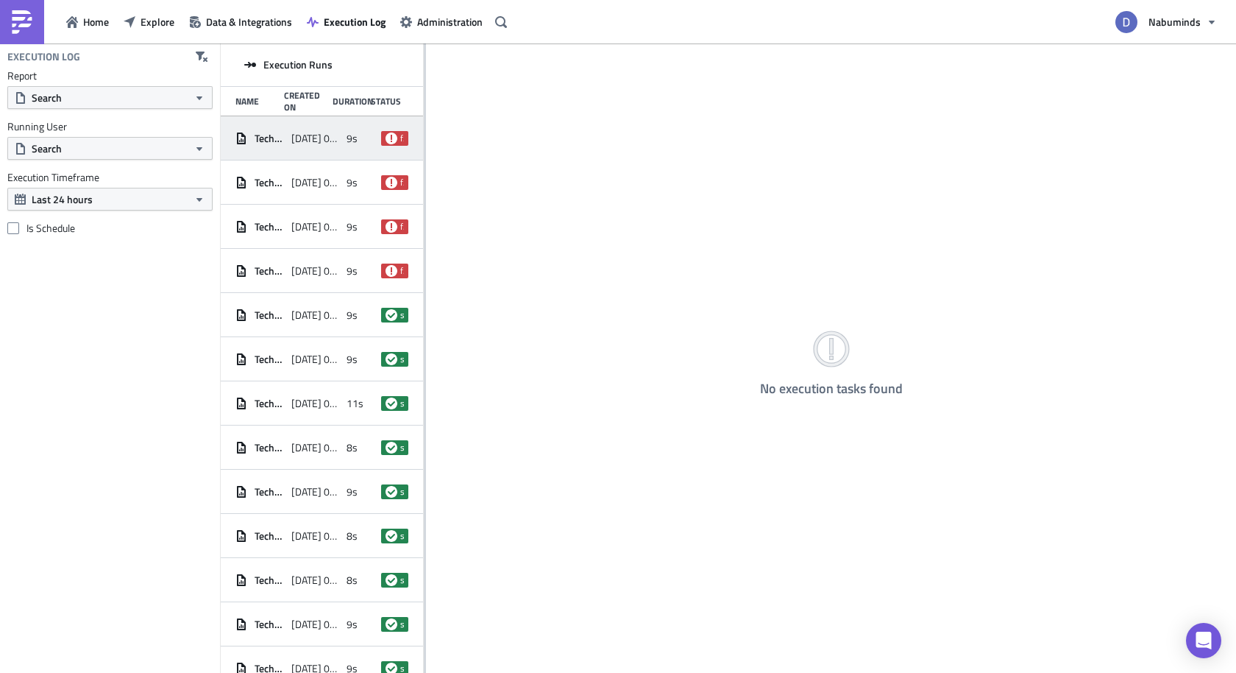
click at [330, 149] on div "2025-09-01 08:31" at bounding box center [315, 138] width 49 height 26
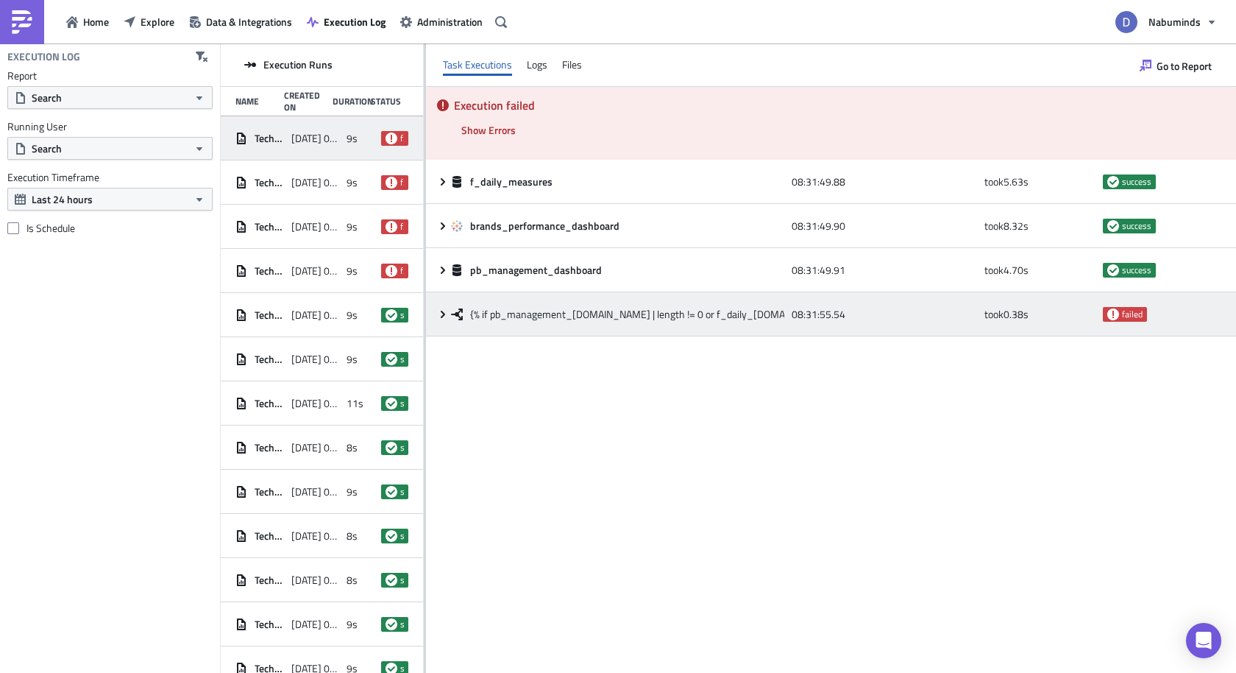
click at [442, 310] on icon at bounding box center [443, 314] width 12 height 12
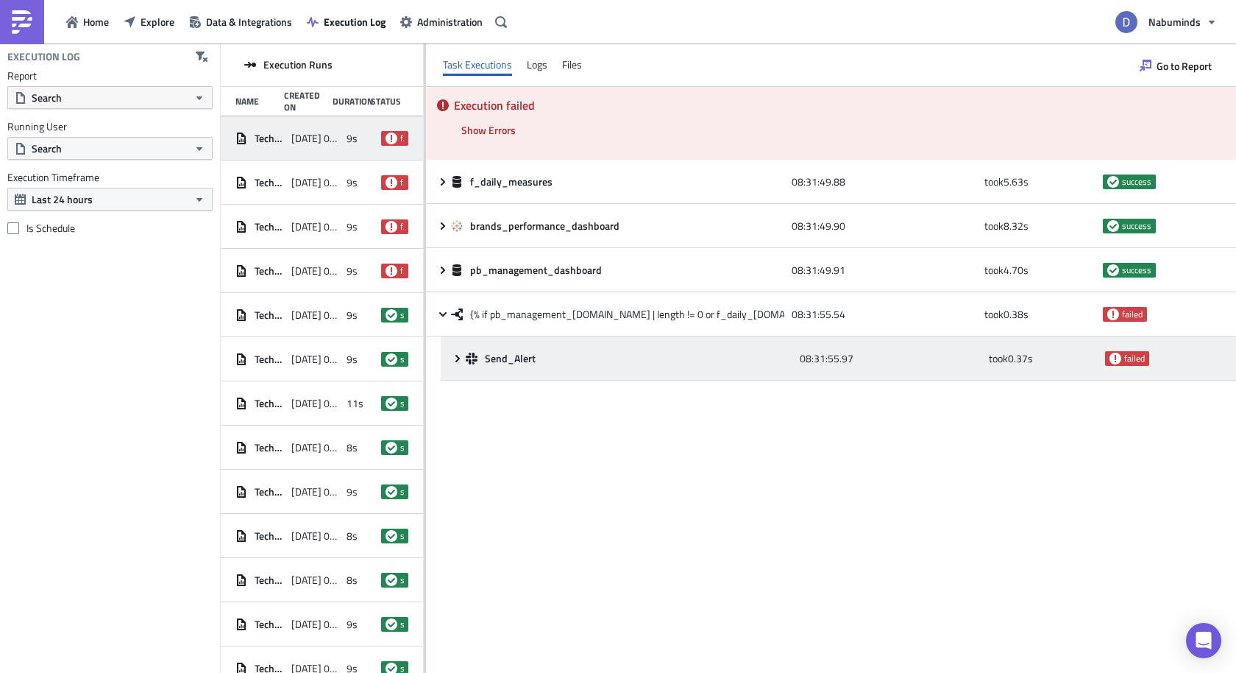
click at [456, 367] on div "Send_Alert 08:31:55.97 took 0.37 s failed" at bounding box center [839, 358] width 796 height 44
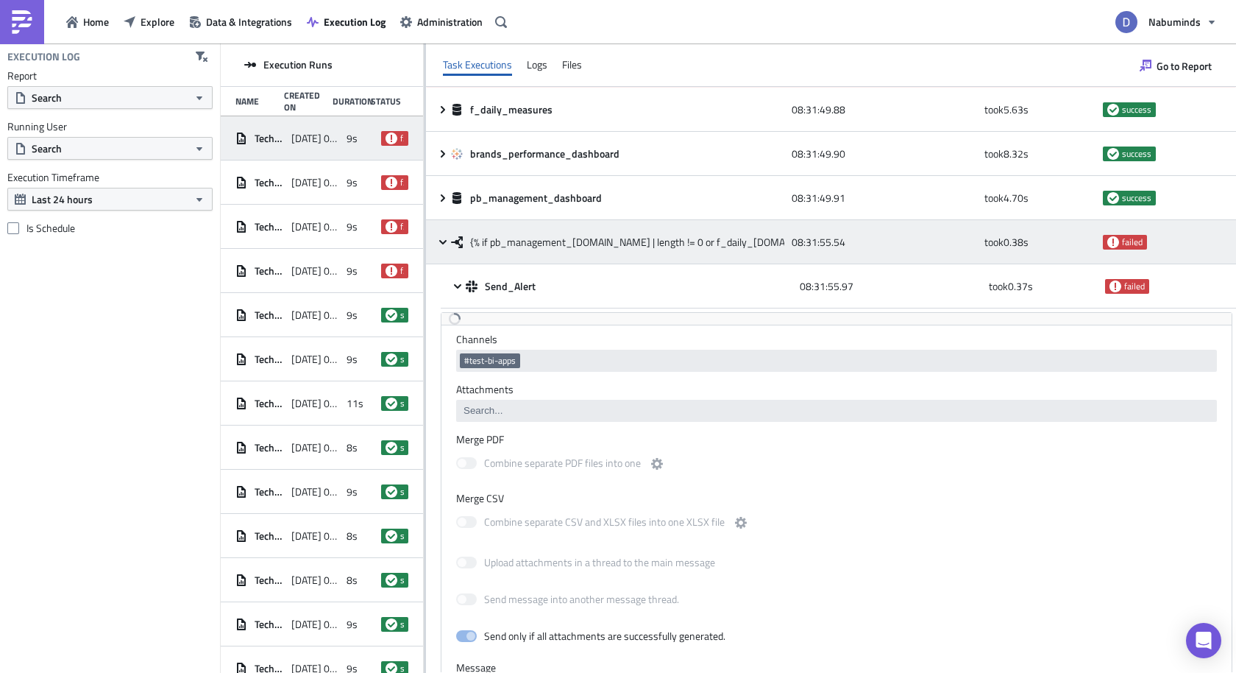
scroll to position [60, 0]
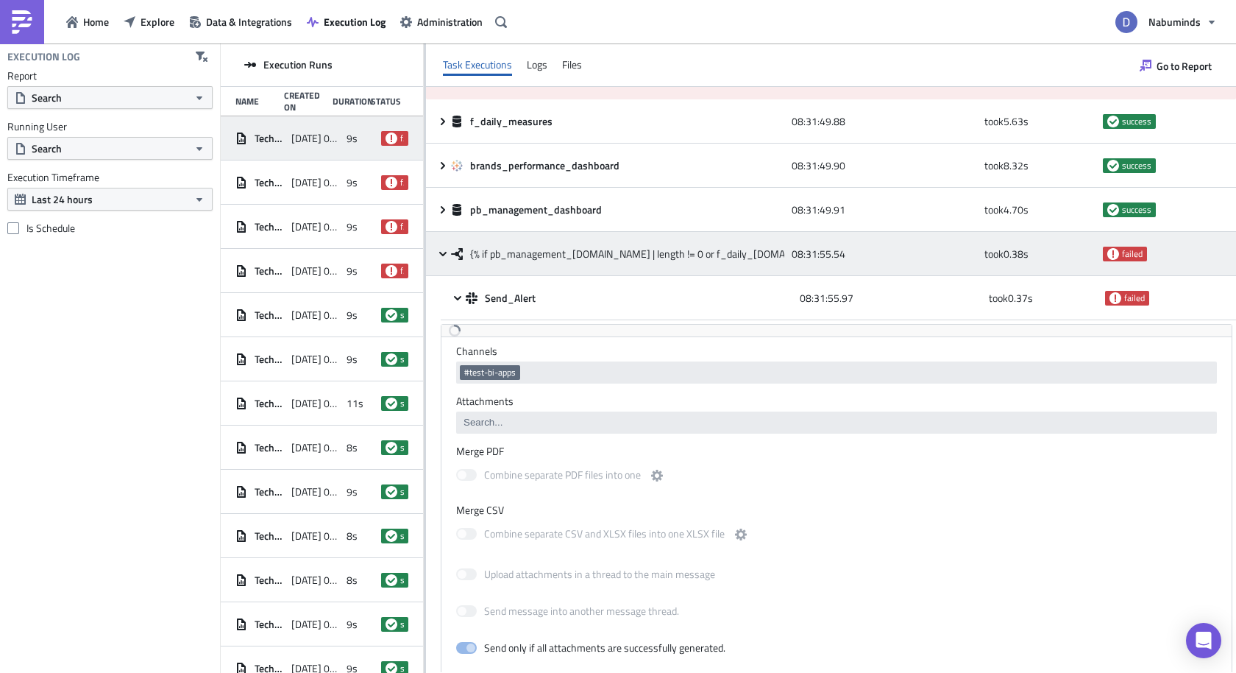
click at [538, 256] on span "{% if pb_management_[DOMAIN_NAME] | length != 0 or f_daily_[DOMAIN_NAME] | leng…" at bounding box center [683, 253] width 426 height 13
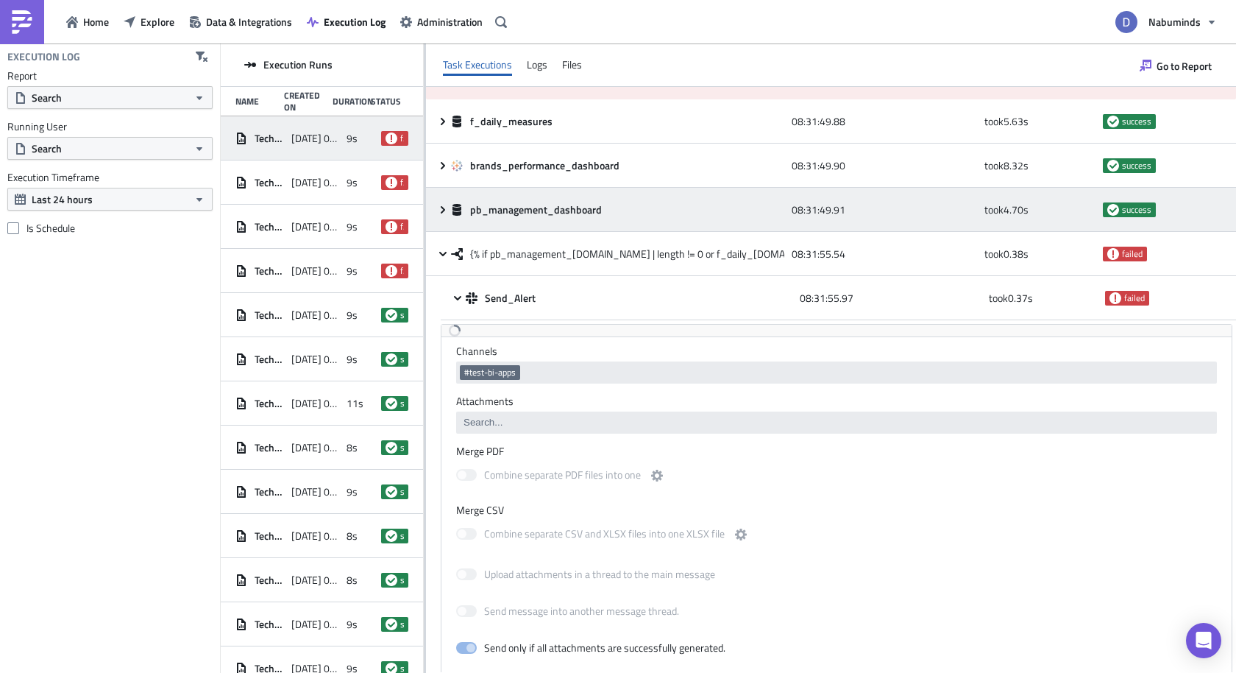
scroll to position [0, 0]
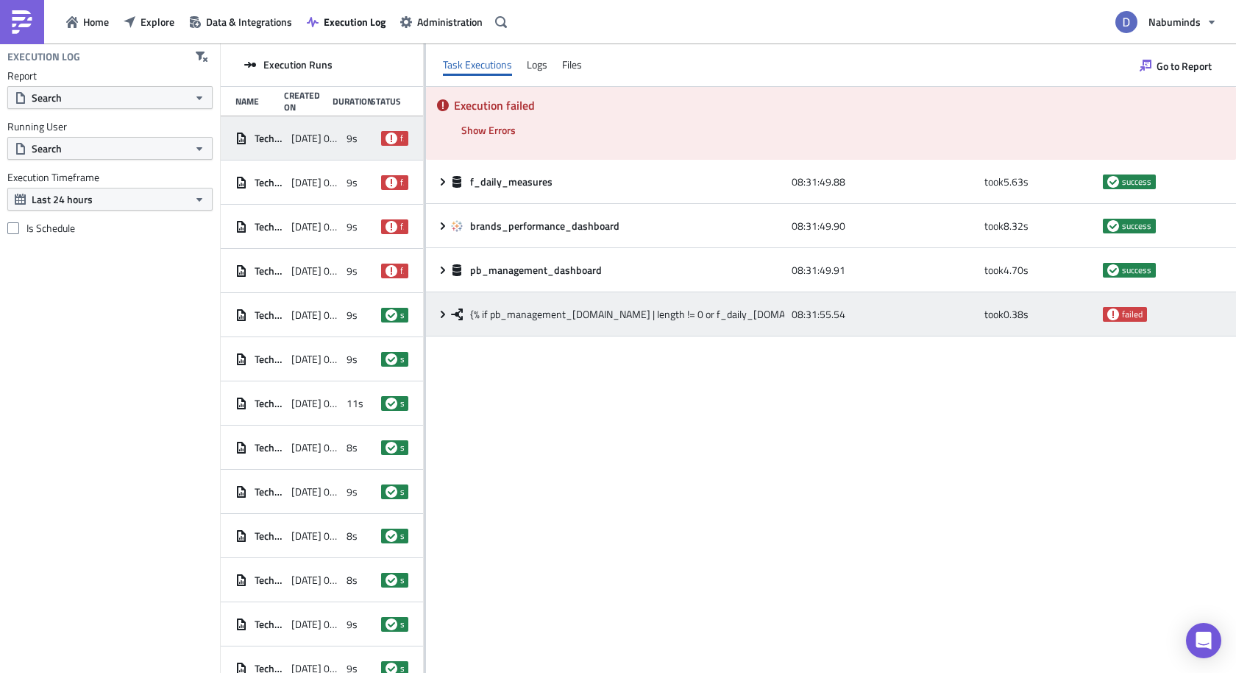
click at [520, 319] on span "{% if pb_management_[DOMAIN_NAME] | length != 0 or f_daily_[DOMAIN_NAME] | leng…" at bounding box center [683, 314] width 426 height 13
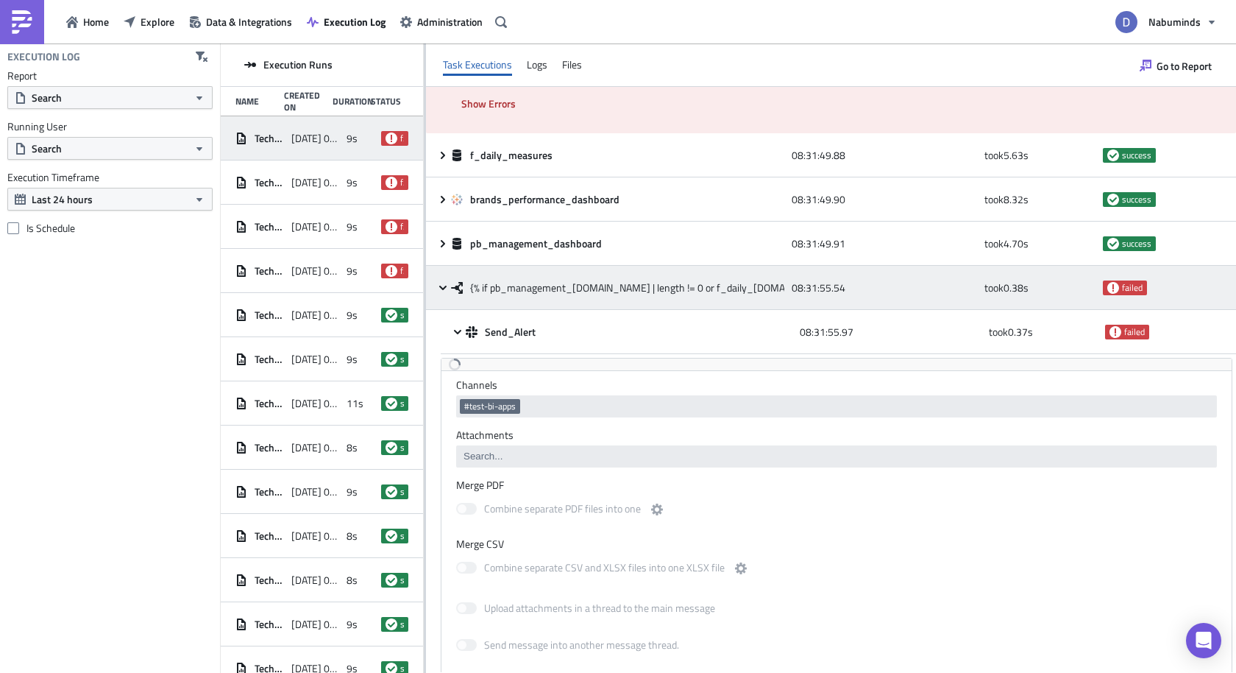
scroll to position [29, 0]
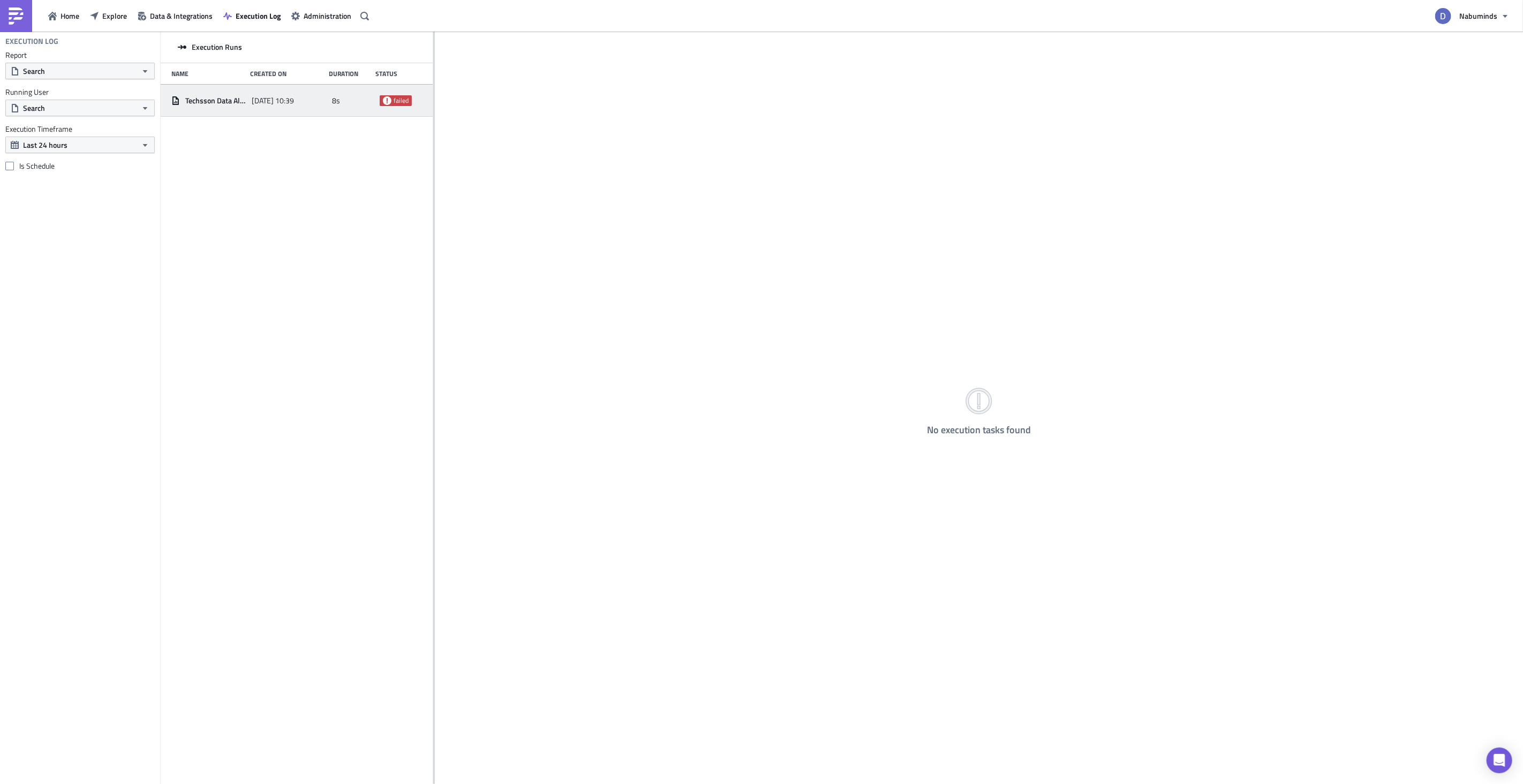
click at [277, 112] on div "Techsson Data Alert - pb_management_dashboard [DATE] 10:39 8s failed" at bounding box center [297, 100] width 272 height 32
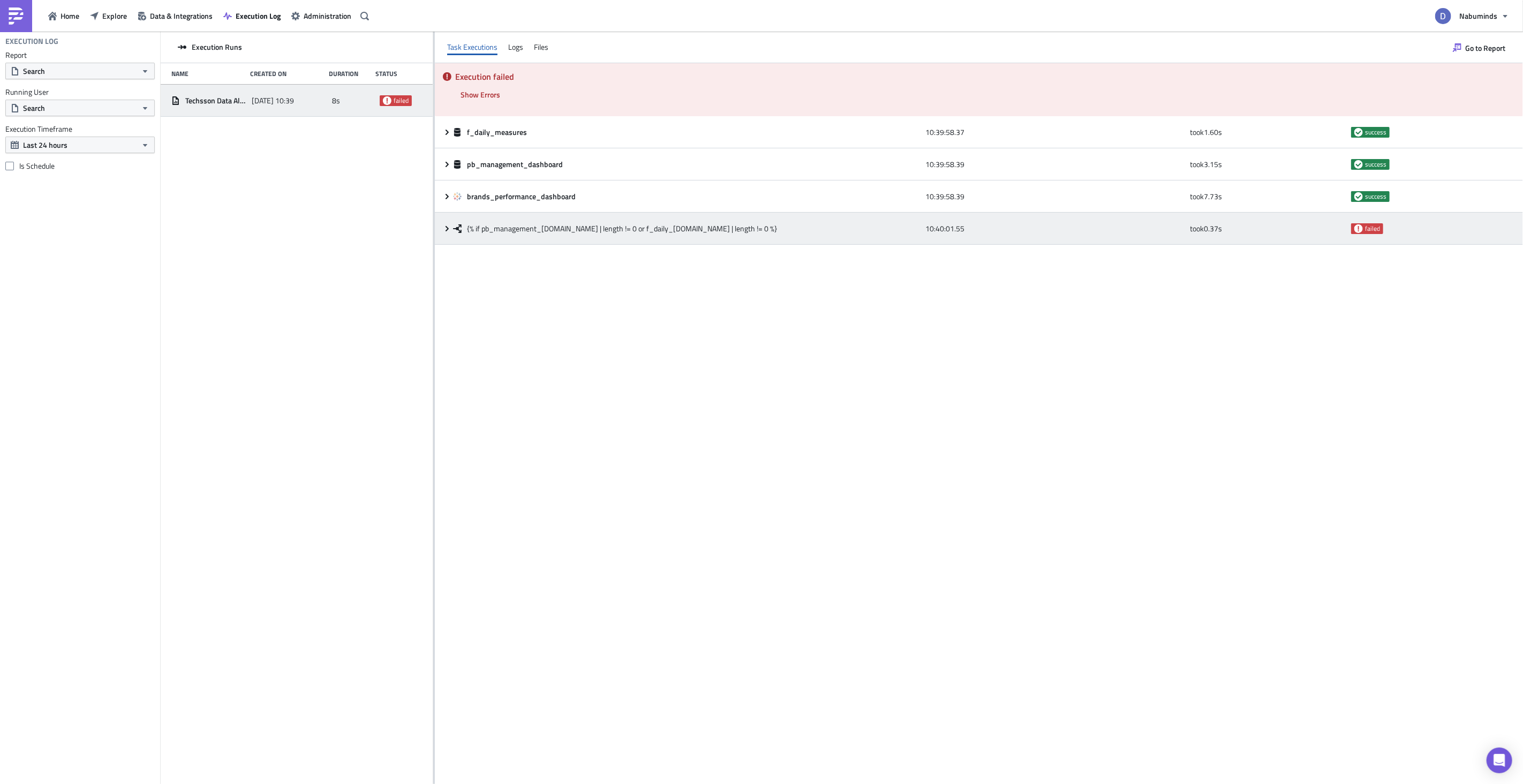
click at [447, 228] on icon at bounding box center [447, 228] width 3 height 5
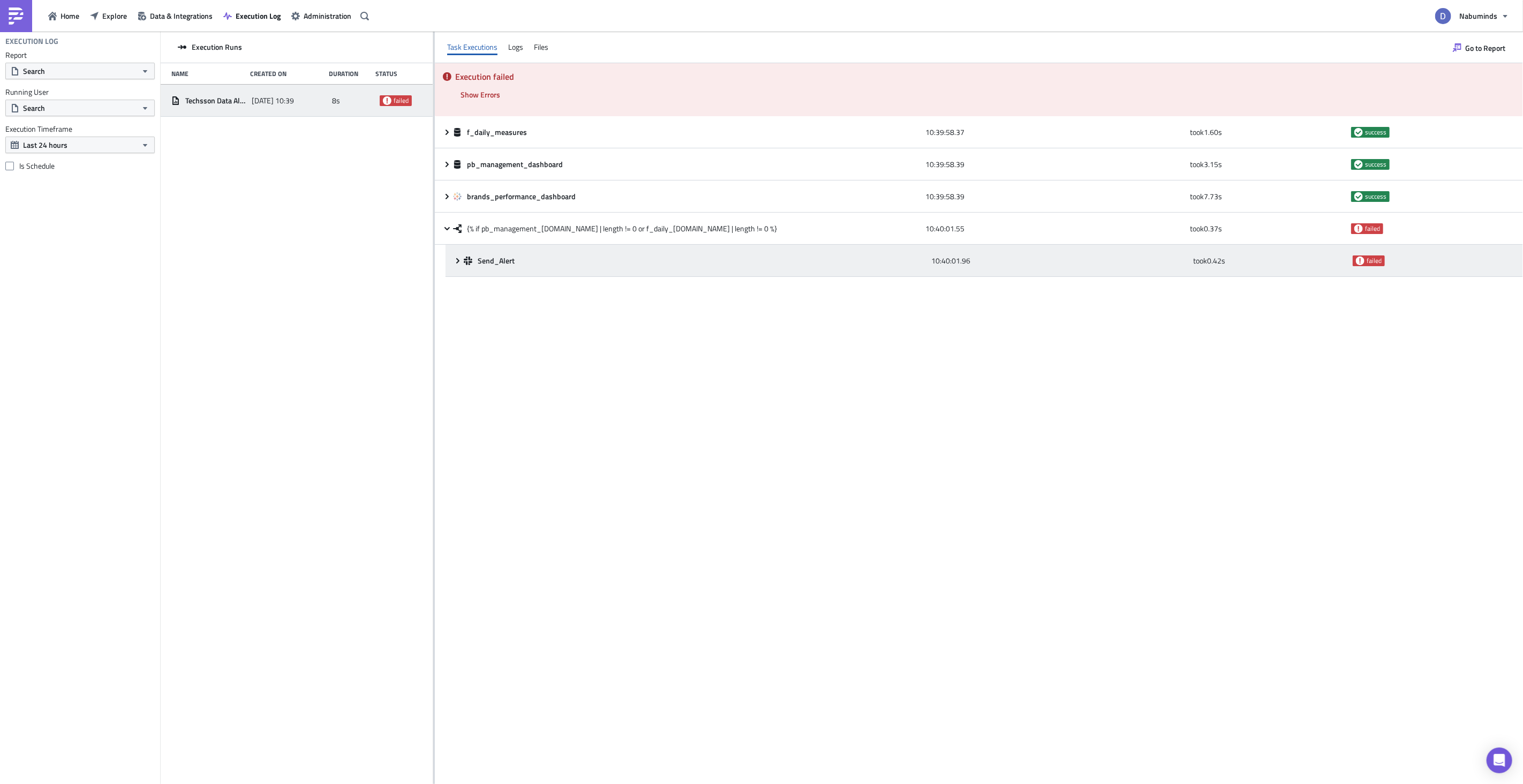
click at [451, 260] on div "Send_Alert 10:40:01.96 took 0.42 s failed" at bounding box center [984, 260] width 1078 height 32
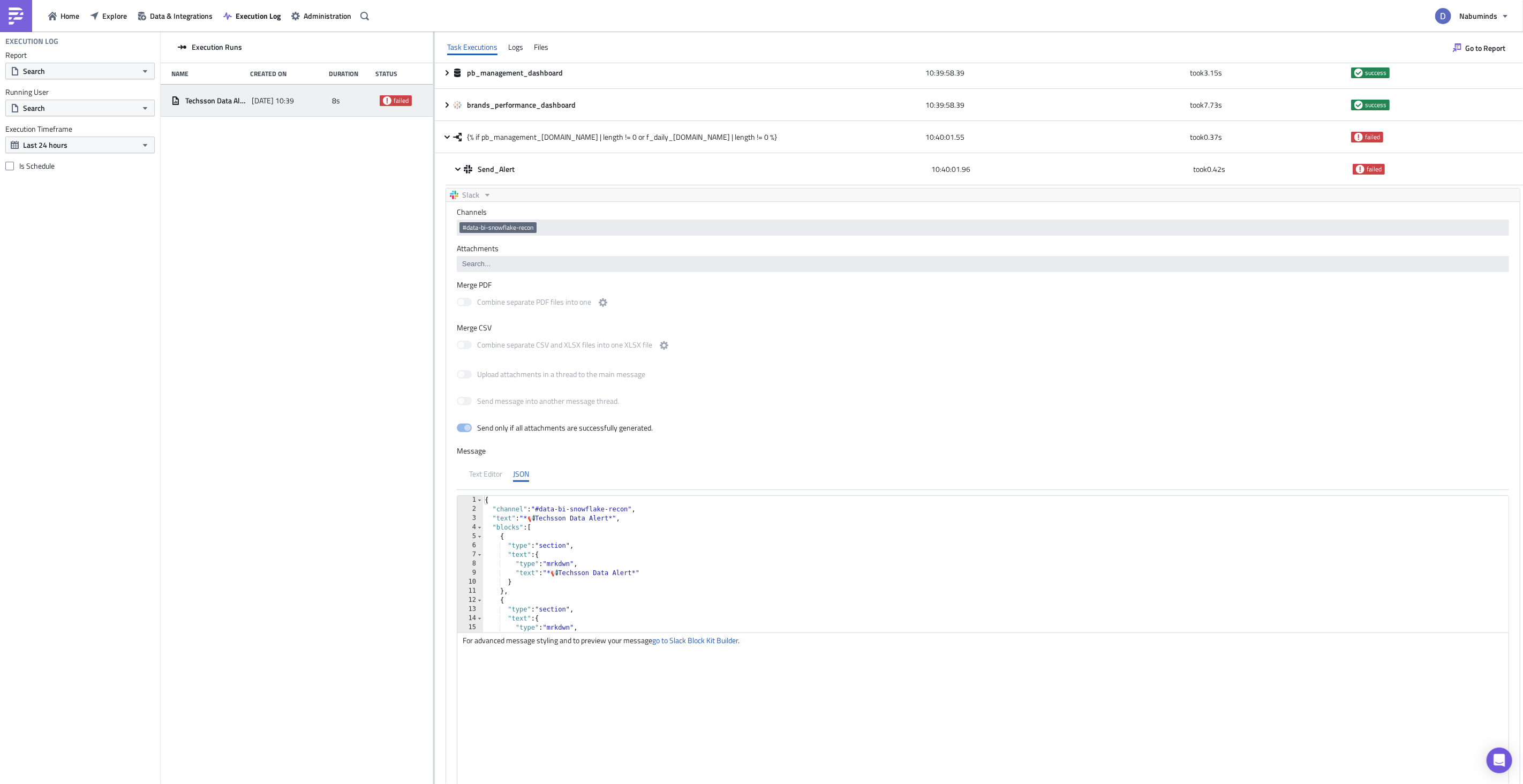
scroll to position [43, 0]
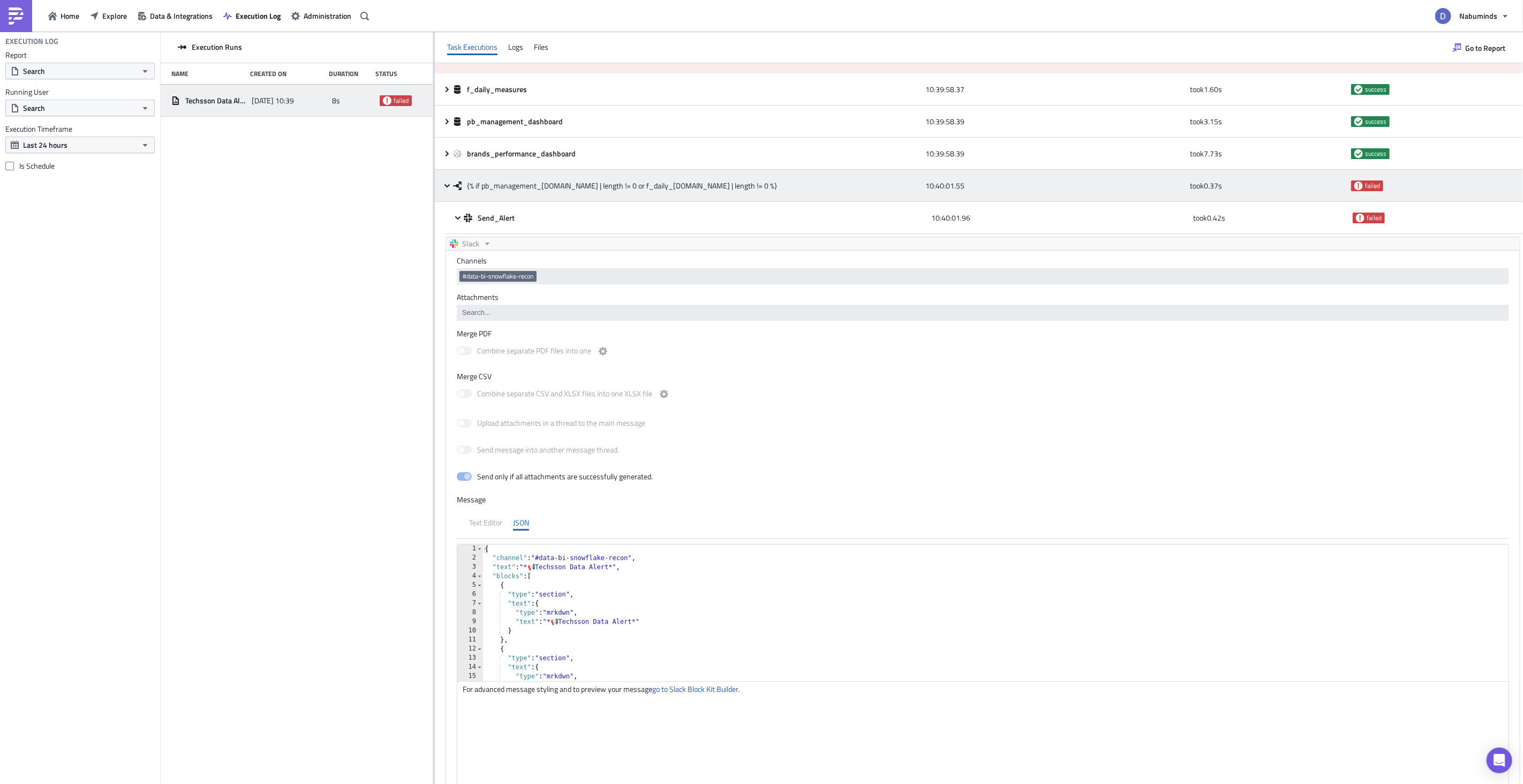
click at [735, 193] on div "{% if pb_management_[DOMAIN_NAME] | length != 0 or f_daily_[DOMAIN_NAME] | leng…" at bounding box center [687, 185] width 467 height 19
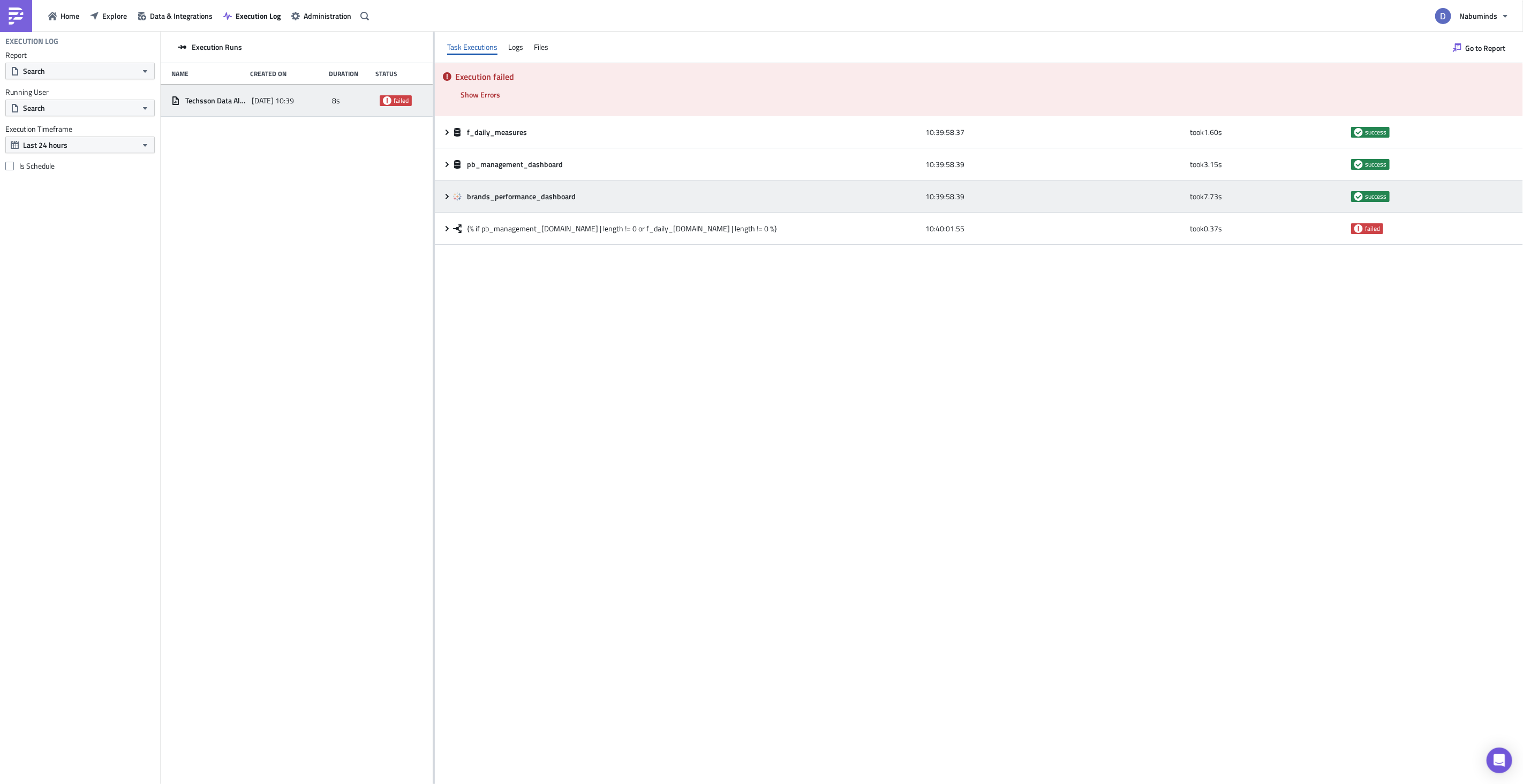
scroll to position [0, 0]
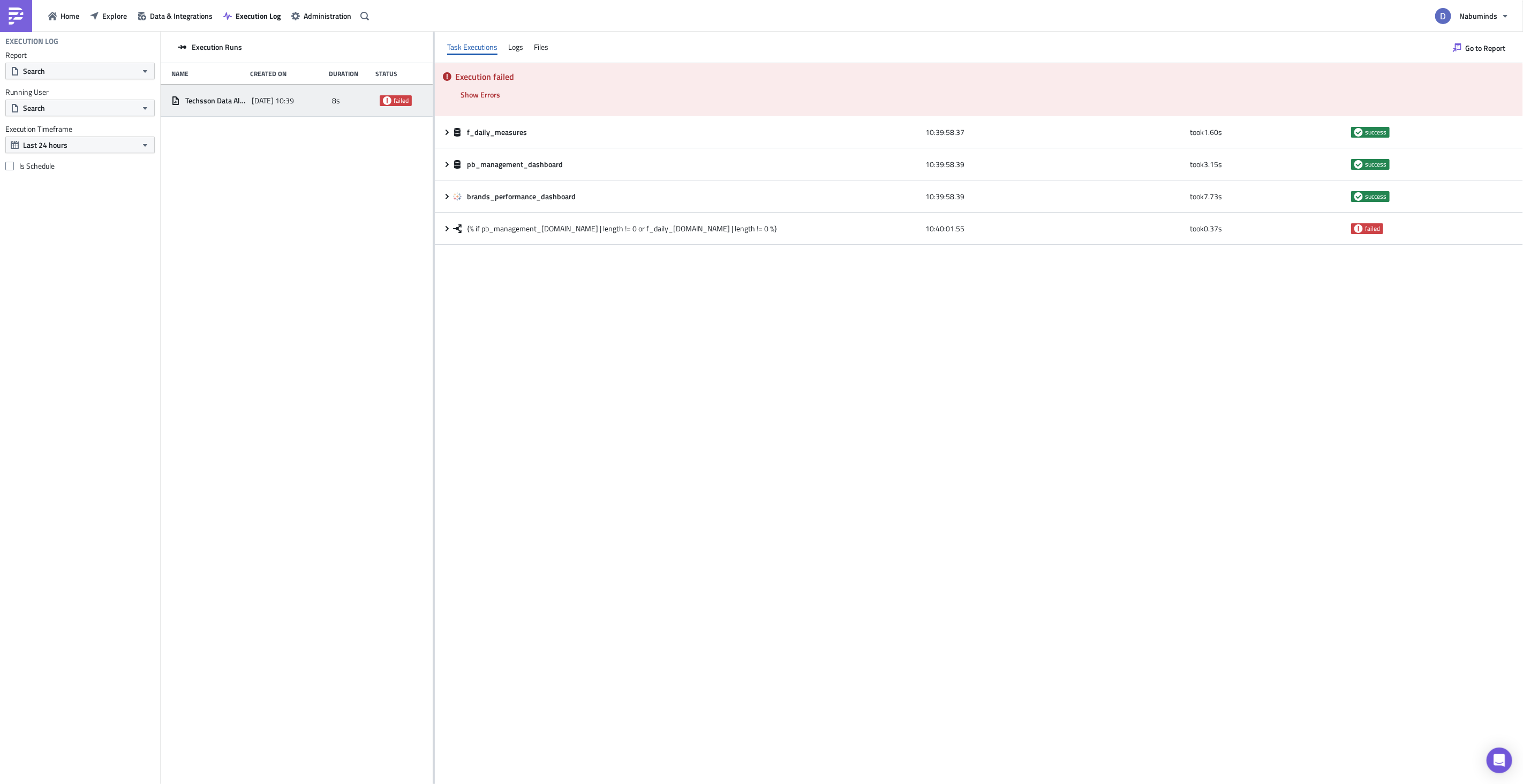
click at [66, 28] on div "Home Explore Data & Integrations Execution Log Administration" at bounding box center [186, 15] width 373 height 31
click at [66, 19] on span "Home" at bounding box center [70, 15] width 19 height 11
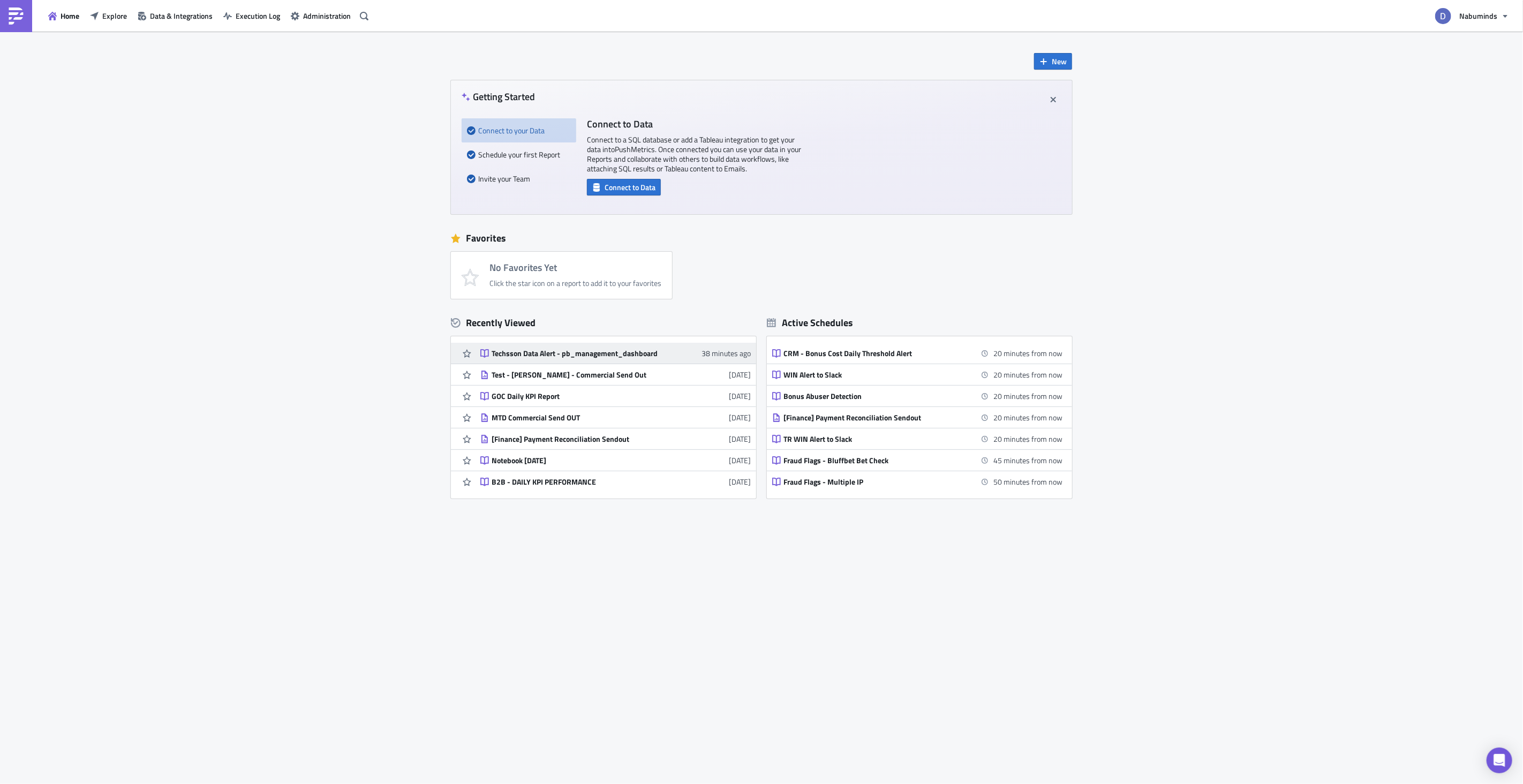
scroll to position [2, 0]
click at [605, 348] on div "Techsson Data Alert - pb_management_dashboard" at bounding box center [586, 351] width 188 height 9
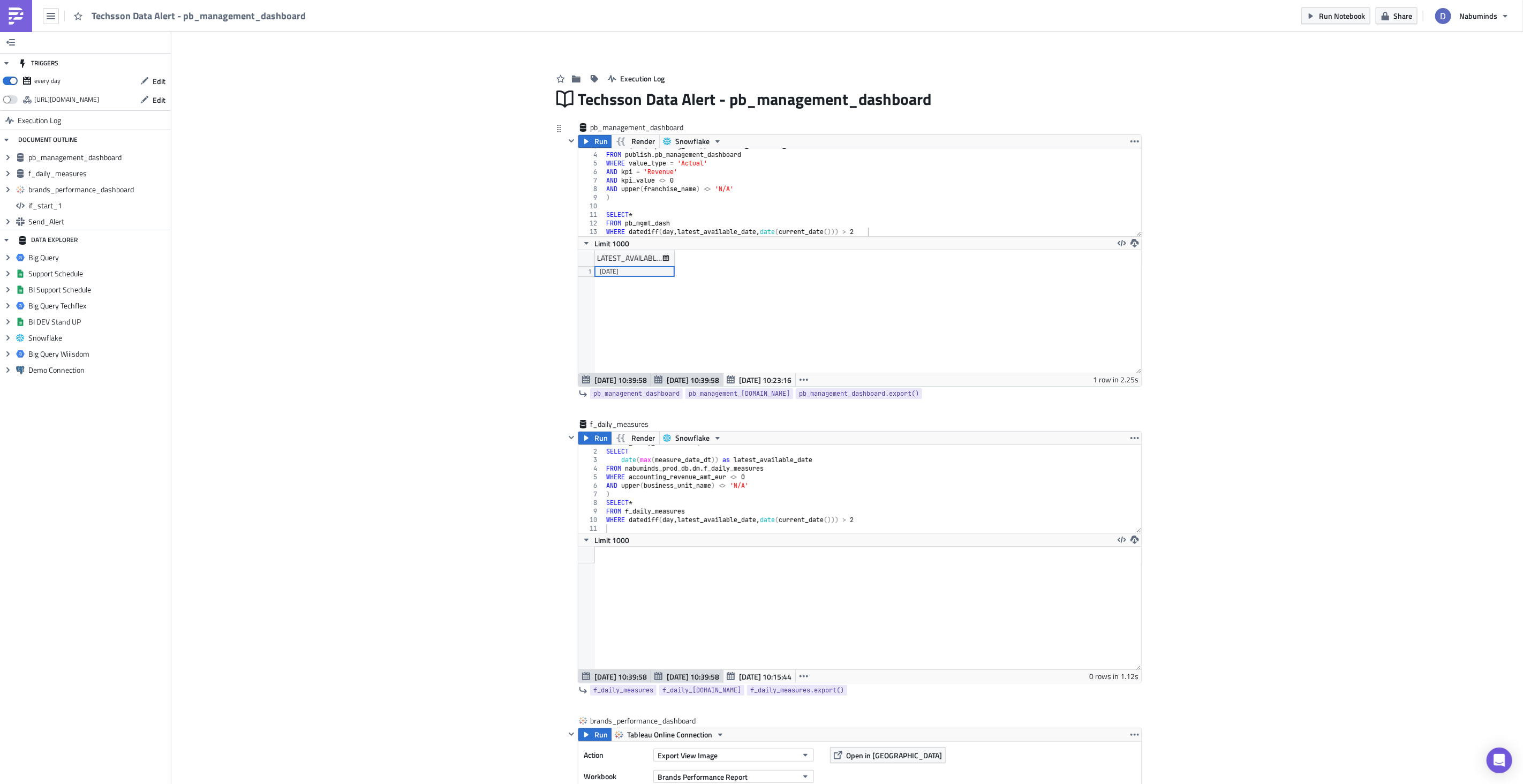
scroll to position [2, 0]
click at [600, 141] on span "Run" at bounding box center [601, 140] width 13 height 13
click at [606, 228] on div "date ( max ( reporting_date )) as latest_available_date FROM publish . pb_manag…" at bounding box center [872, 192] width 537 height 105
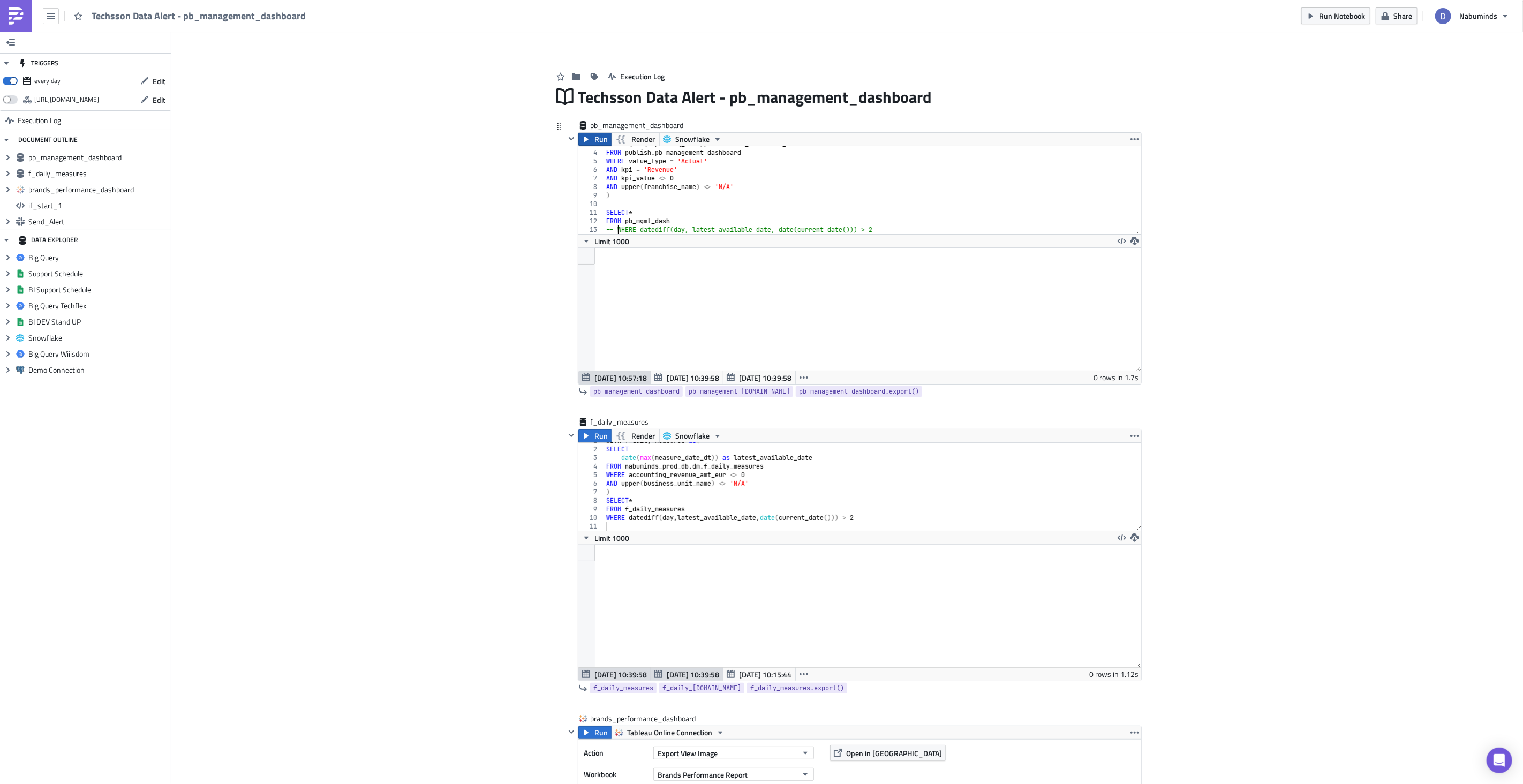
click at [595, 140] on span "Run" at bounding box center [601, 140] width 13 height 13
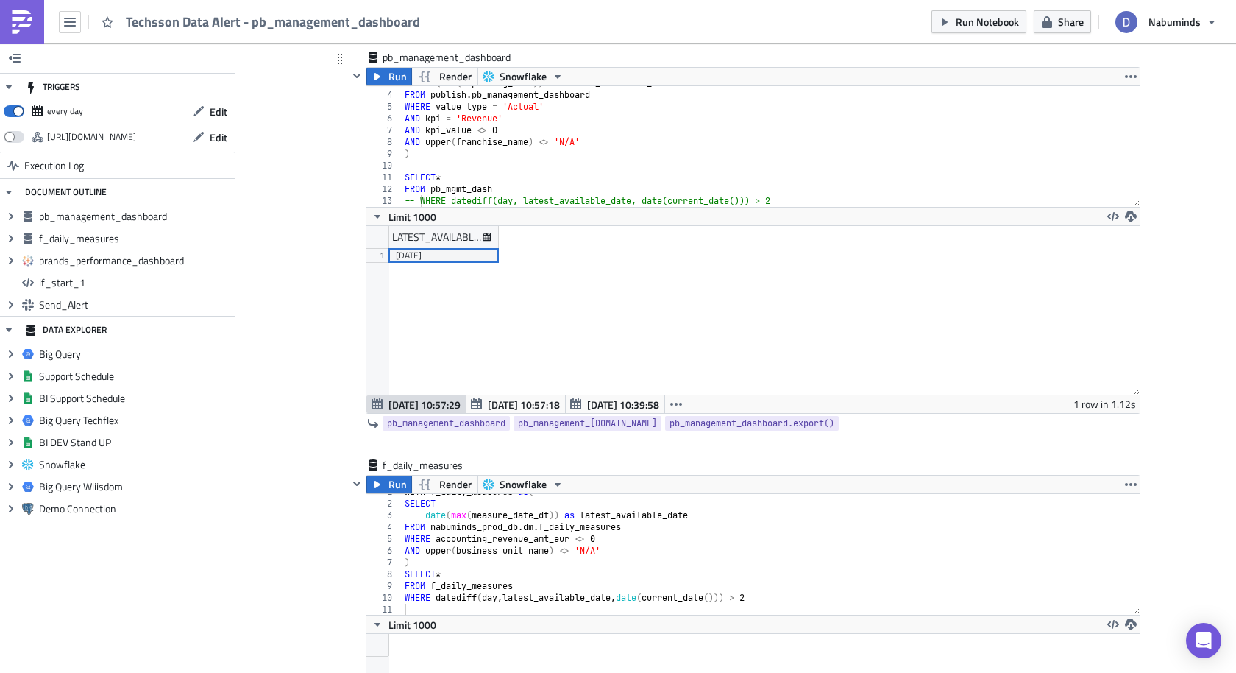
scroll to position [125, 0]
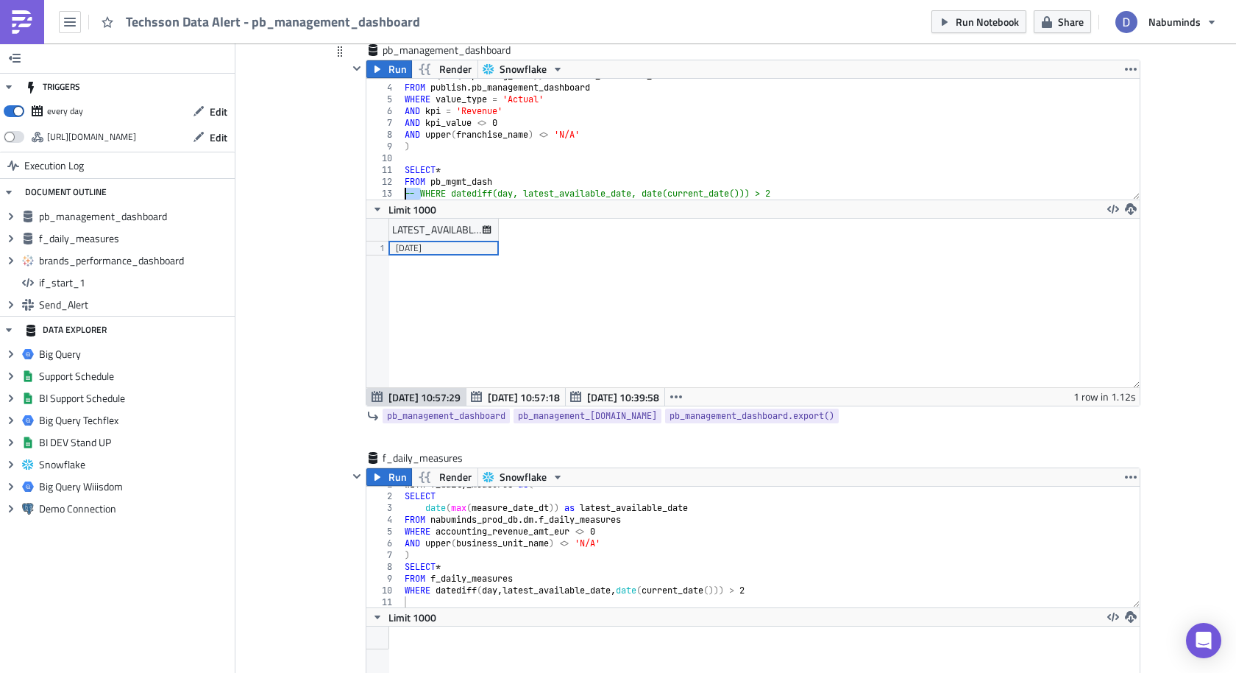
drag, startPoint x: 422, startPoint y: 193, endPoint x: 400, endPoint y: 194, distance: 22.1
click at [400, 193] on div "-- WHERE datediff(day, latest_available_date, date(current_date())) > 2 3 4 5 6…" at bounding box center [754, 139] width 774 height 121
drag, startPoint x: 770, startPoint y: 189, endPoint x: 751, endPoint y: 188, distance: 19.2
click at [751, 188] on div "date ( max ( reporting_date )) as latest_available_date FROM publish . pb_manag…" at bounding box center [771, 142] width 739 height 144
click at [748, 185] on div "date ( max ( reporting_date )) as latest_available_date FROM publish . pb_manag…" at bounding box center [771, 142] width 739 height 144
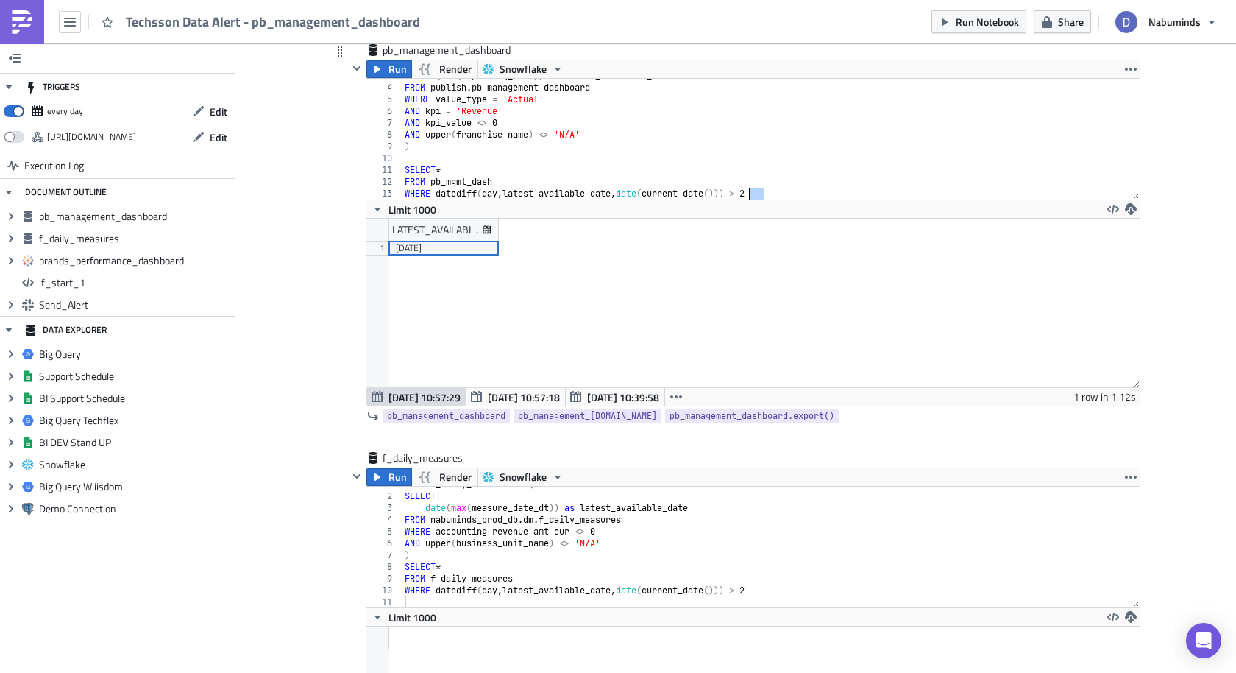
type textarea "FROM pb_mgmt_dash"
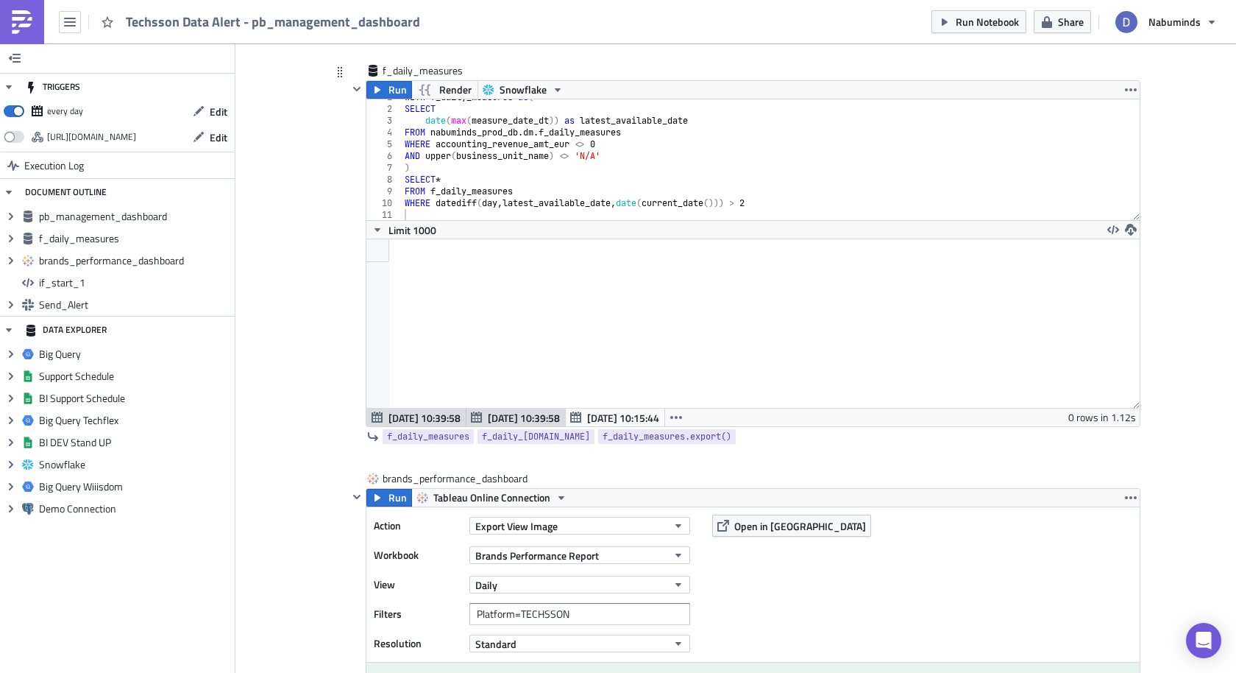
scroll to position [495, 0]
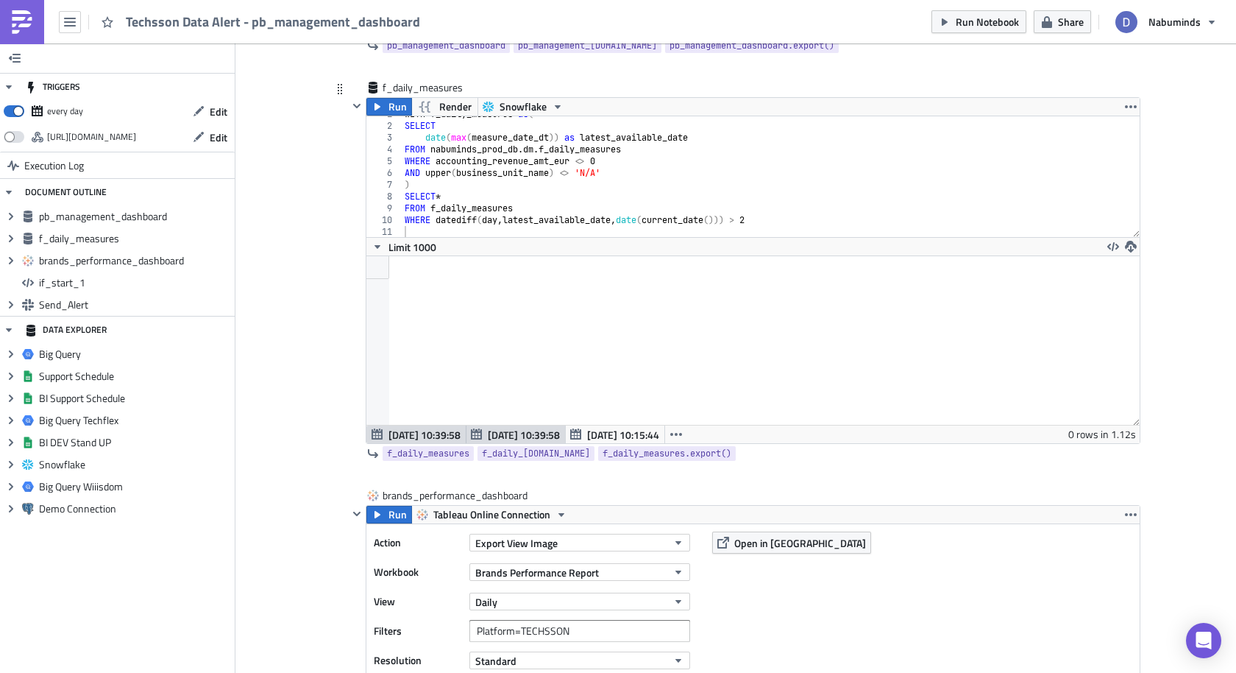
type textarea "WHERE datediff(day, latest_available_date, date(current_date())) > 2"
drag, startPoint x: 792, startPoint y: 222, endPoint x: 397, endPoint y: 217, distance: 394.5
click at [397, 217] on div "WHERE datediff(day, latest_available_date, date(current_date())) > 2 1 2 3 4 5 …" at bounding box center [754, 176] width 774 height 121
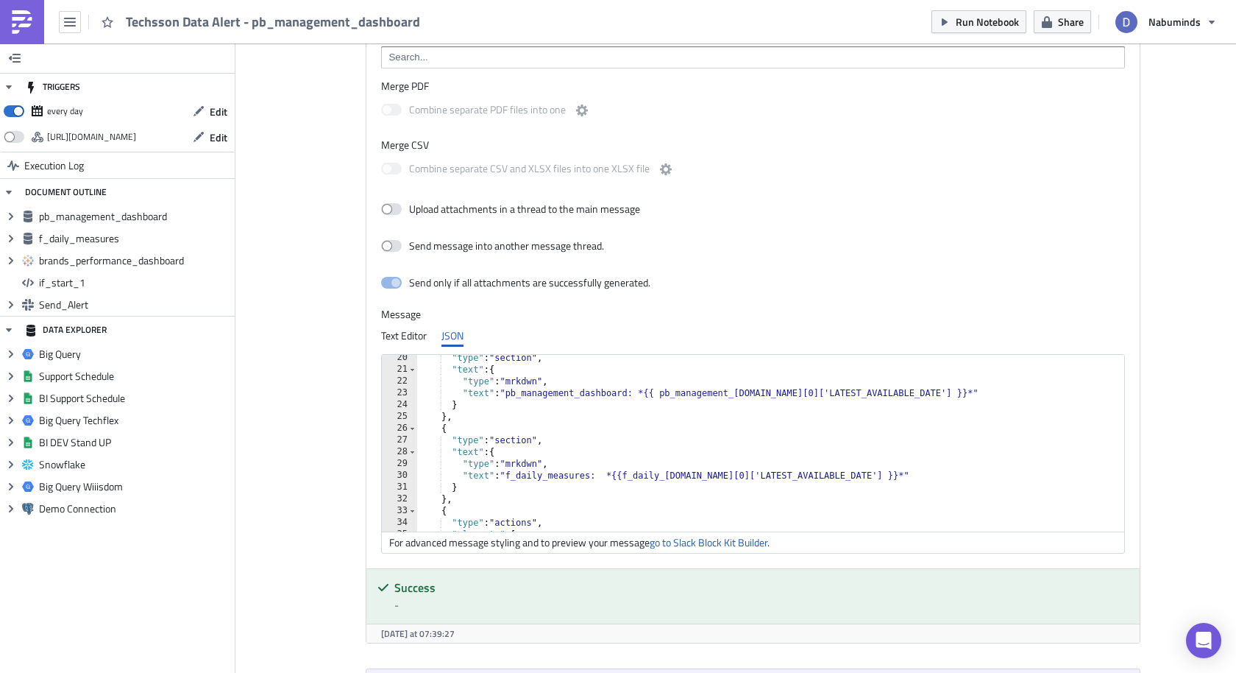
scroll to position [226, 0]
type textarea ""text": "f_daily_measures: *{{f_daily_[DOMAIN_NAME][0]['LATEST_AVAILABLE_DATE']…"
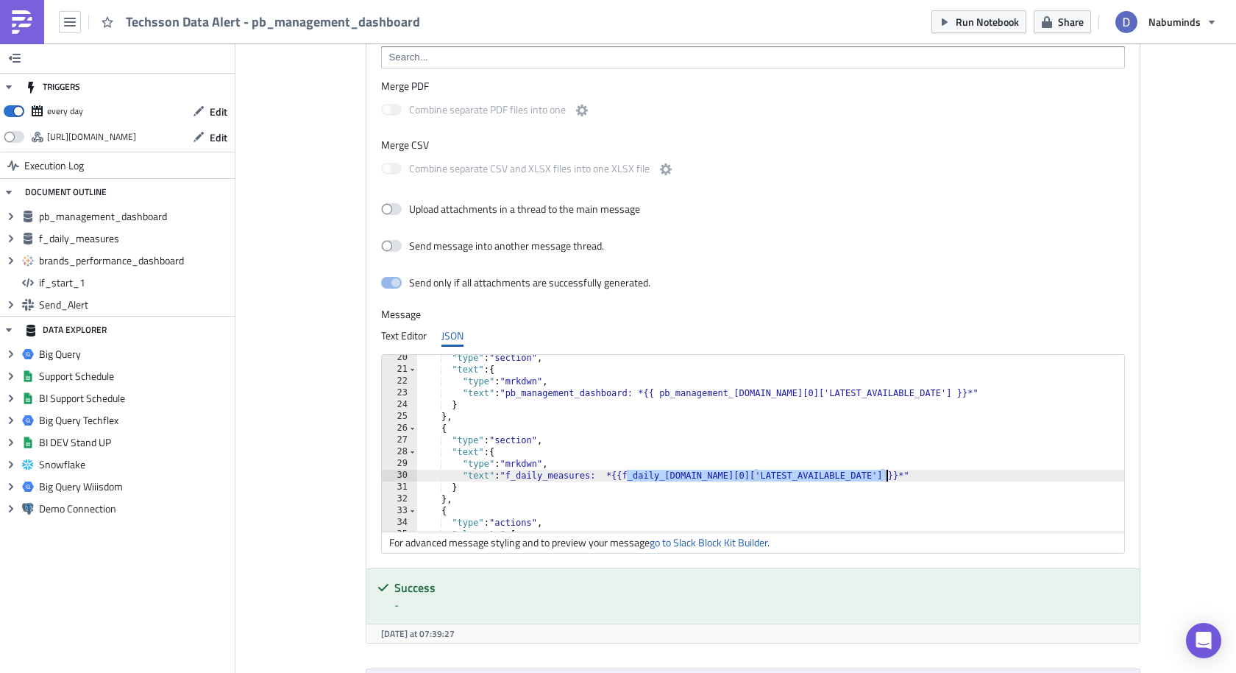
drag, startPoint x: 626, startPoint y: 473, endPoint x: 886, endPoint y: 467, distance: 259.9
click at [886, 467] on div ""type" : "section" , "text" : { "type" : "mrkdwn" , "text" : "pb_management_das…" at bounding box center [771, 452] width 709 height 200
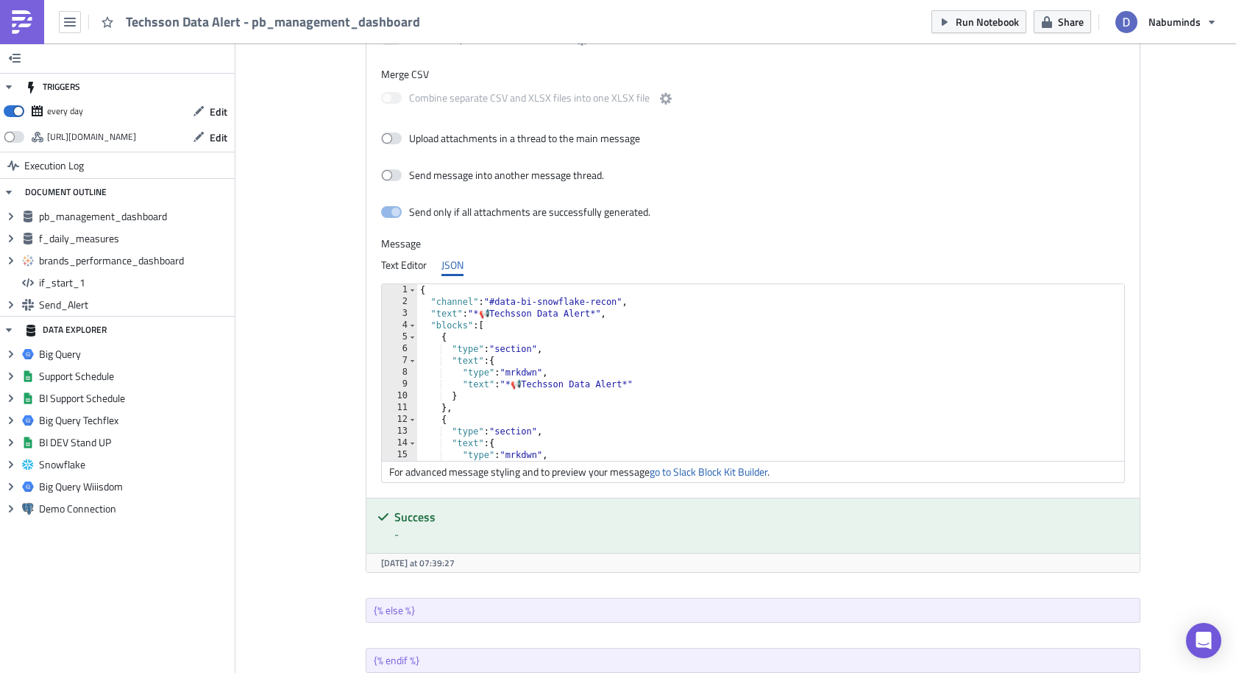
scroll to position [1507, 0]
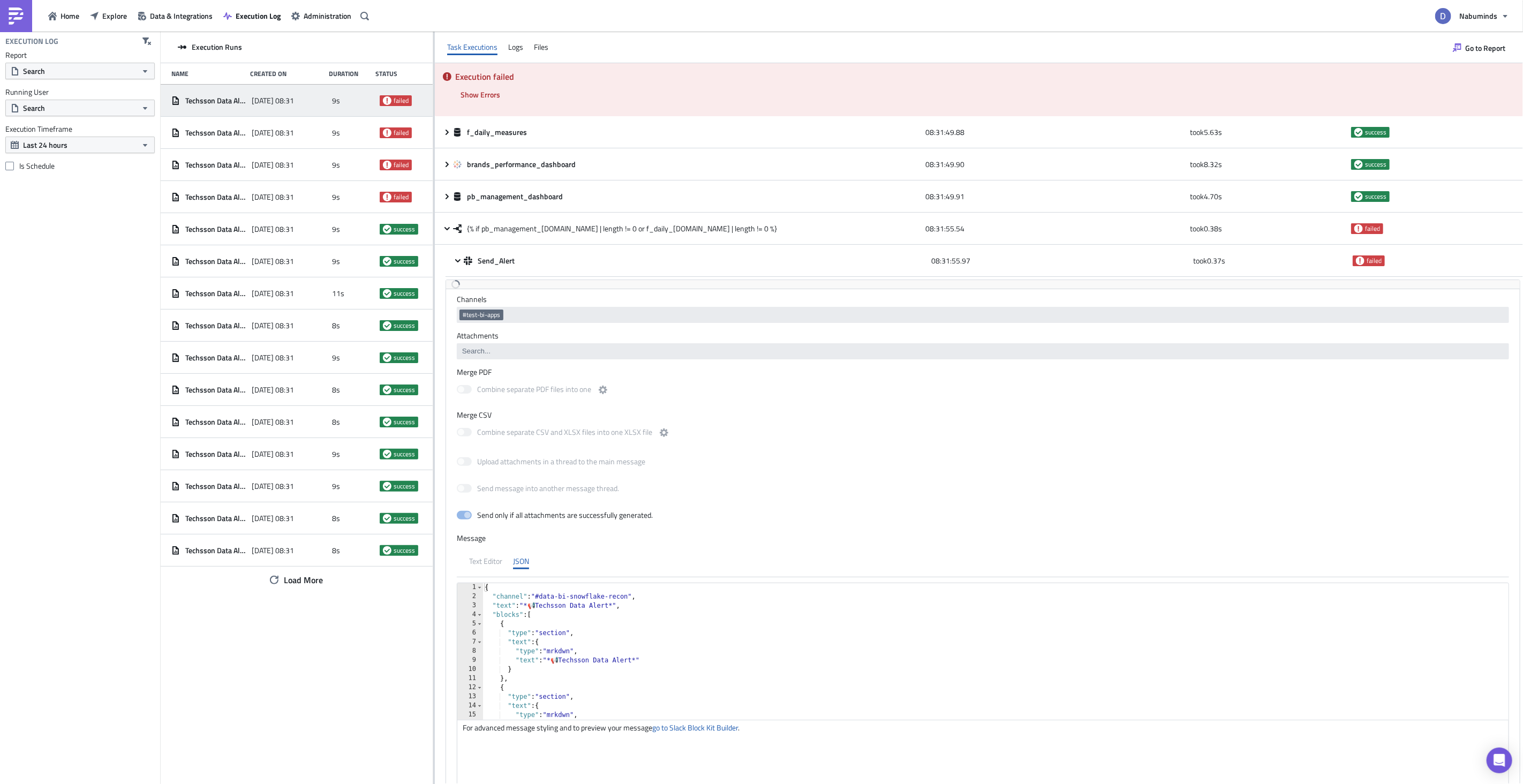
scroll to position [21, 0]
